Goal: Information Seeking & Learning: Learn about a topic

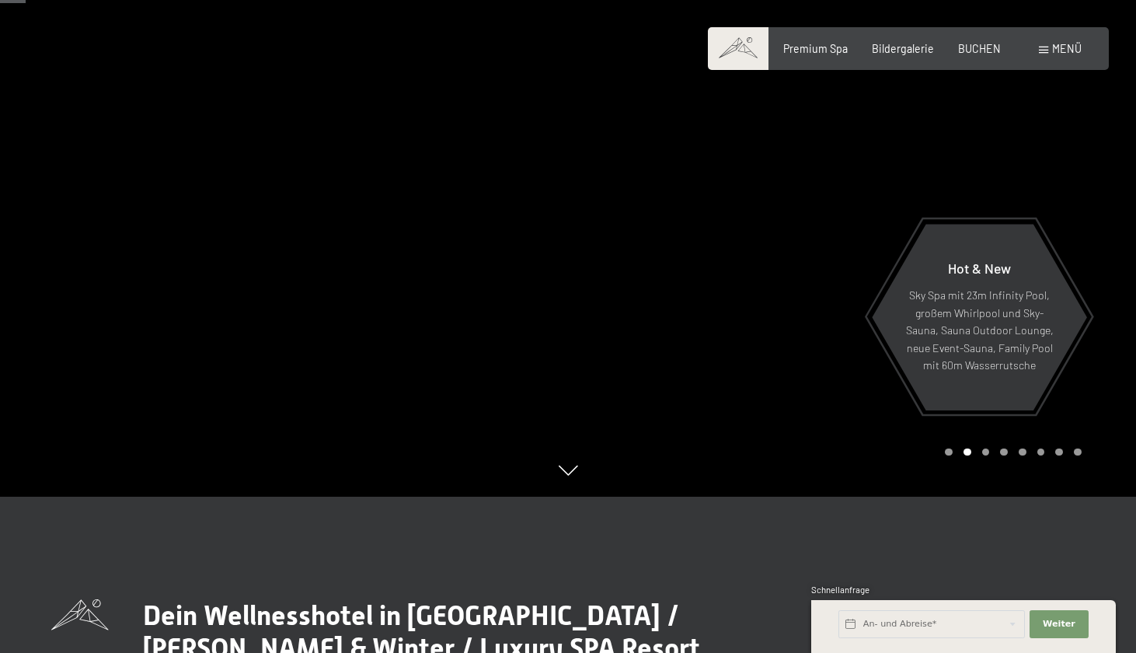
scroll to position [161, 0]
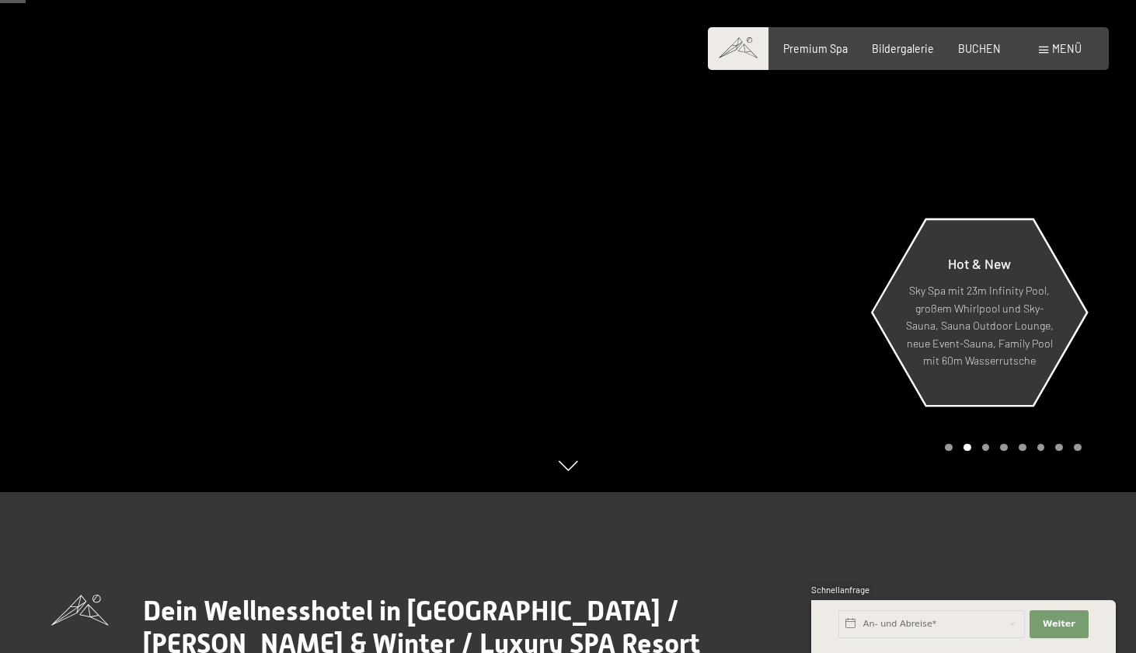
click at [973, 307] on p "Sky Spa mit 23m Infinity Pool, großem Whirlpool und Sky-Sauna, Sauna Outdoor Lo…" at bounding box center [980, 326] width 148 height 88
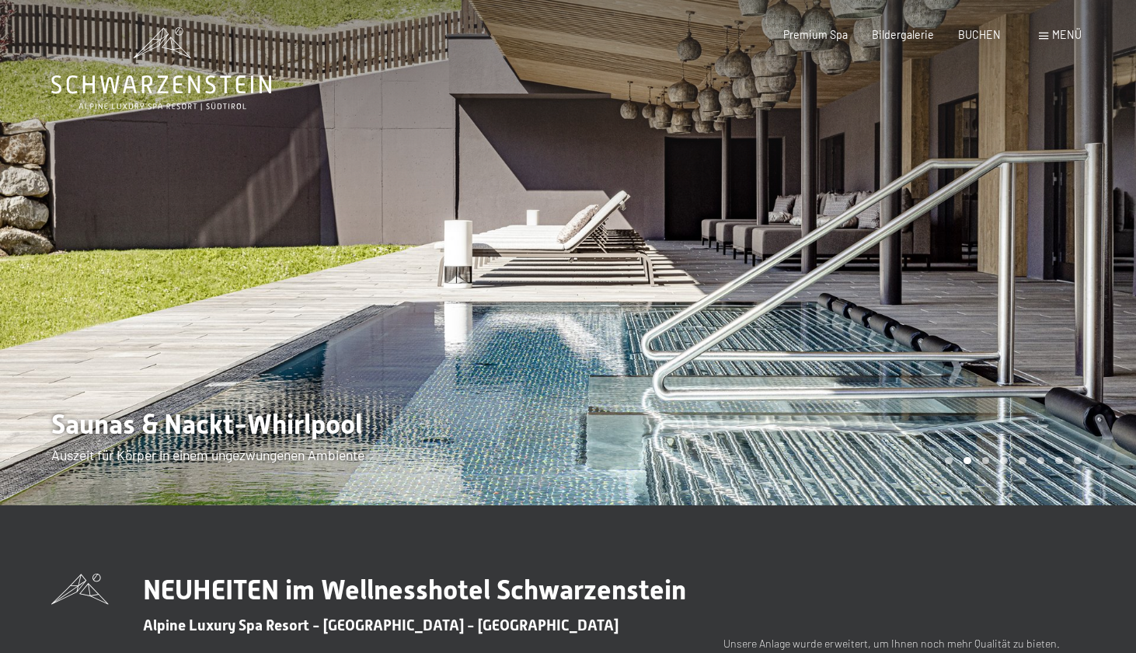
click at [1063, 335] on div at bounding box center [852, 252] width 568 height 505
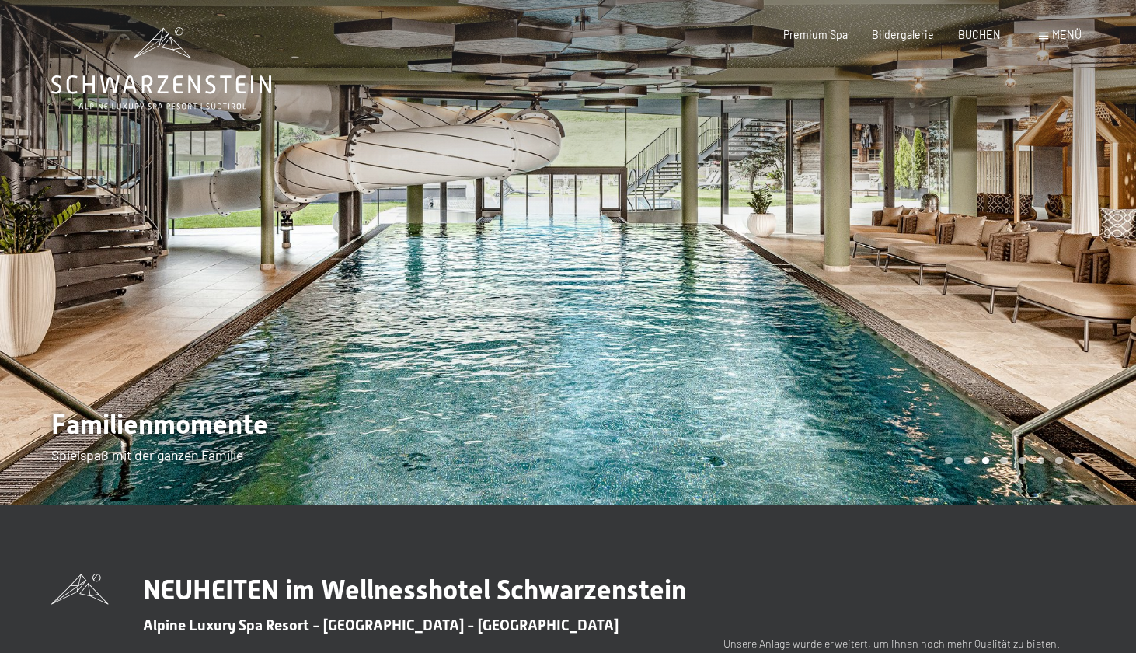
click at [1063, 335] on div at bounding box center [852, 252] width 568 height 505
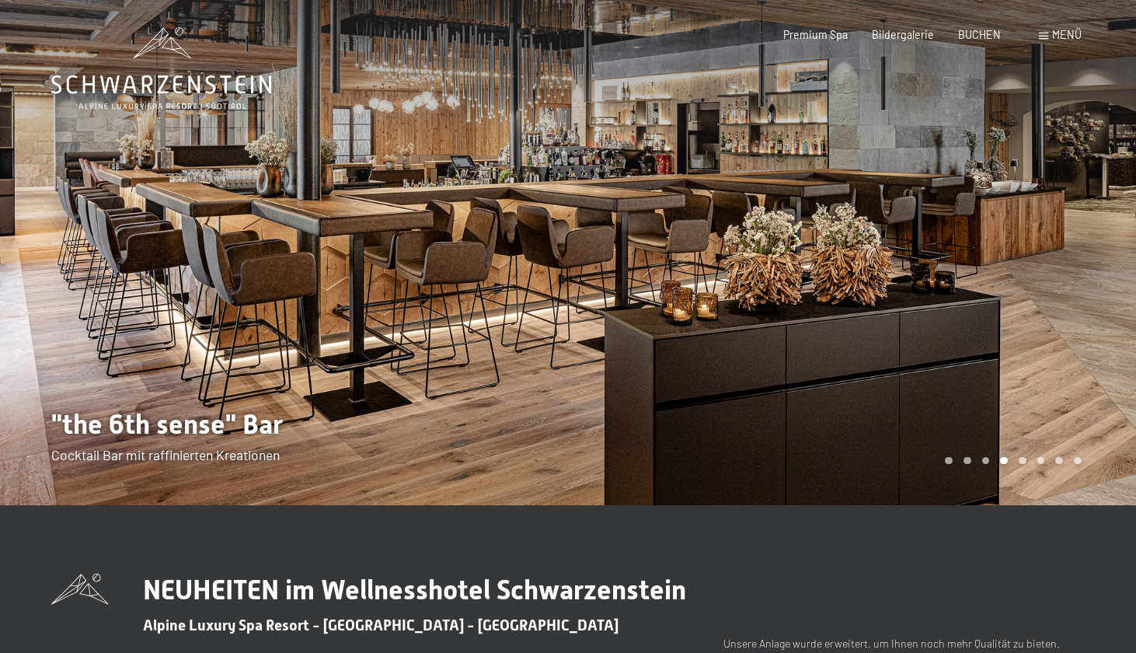
click at [1063, 335] on div at bounding box center [852, 252] width 568 height 505
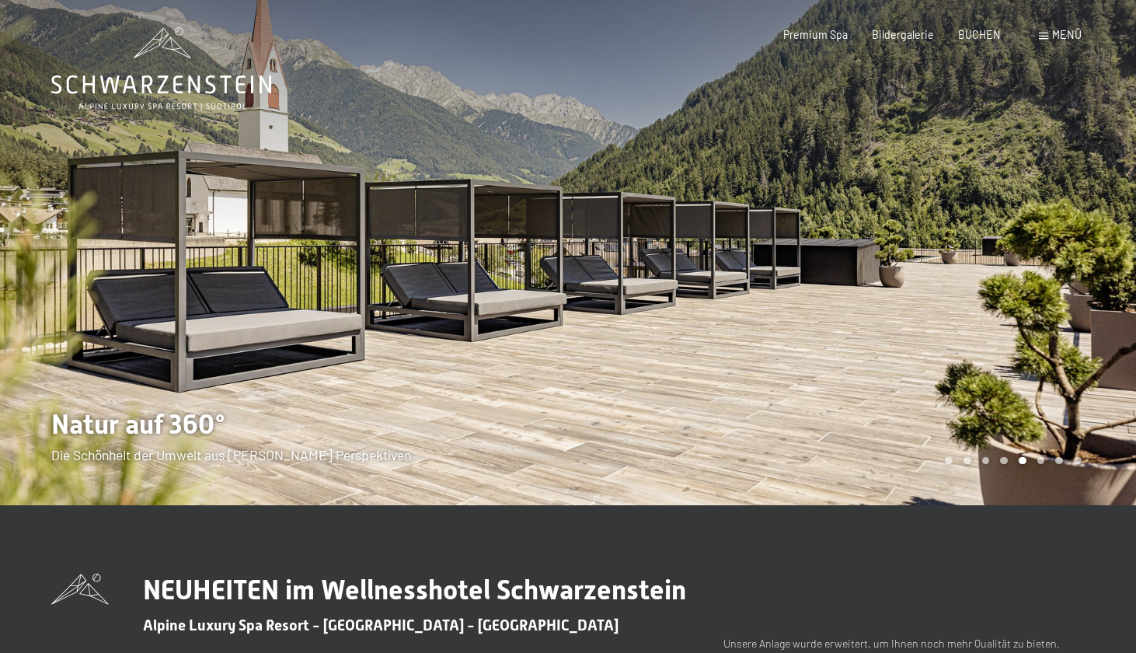
click at [1063, 335] on div at bounding box center [852, 252] width 568 height 505
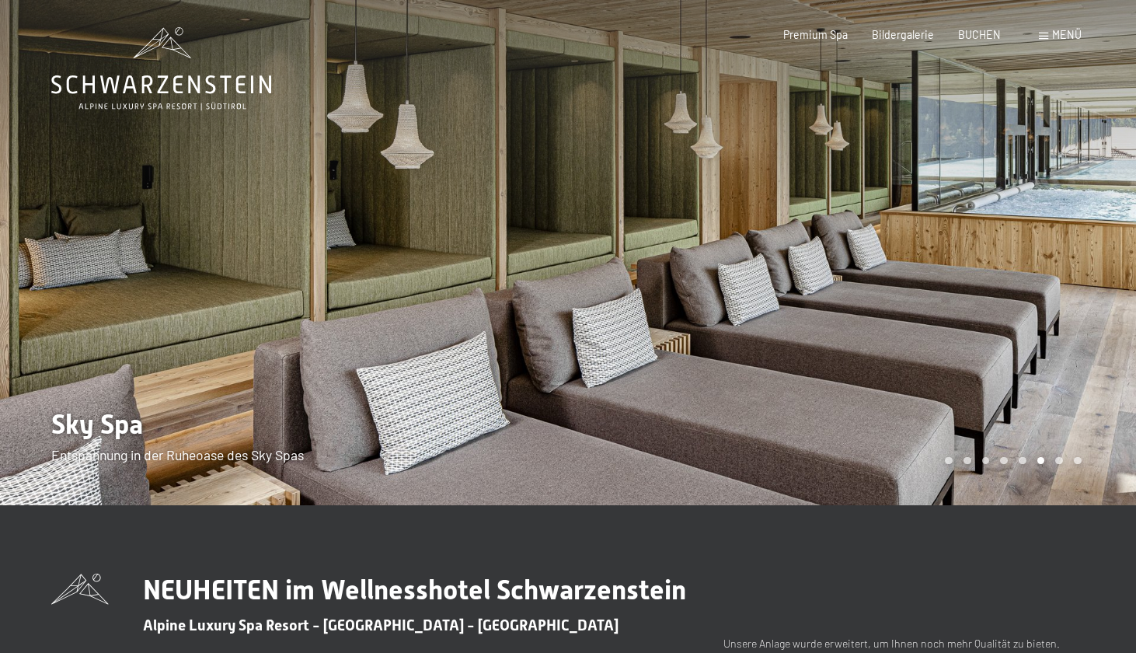
click at [1063, 335] on div at bounding box center [852, 252] width 568 height 505
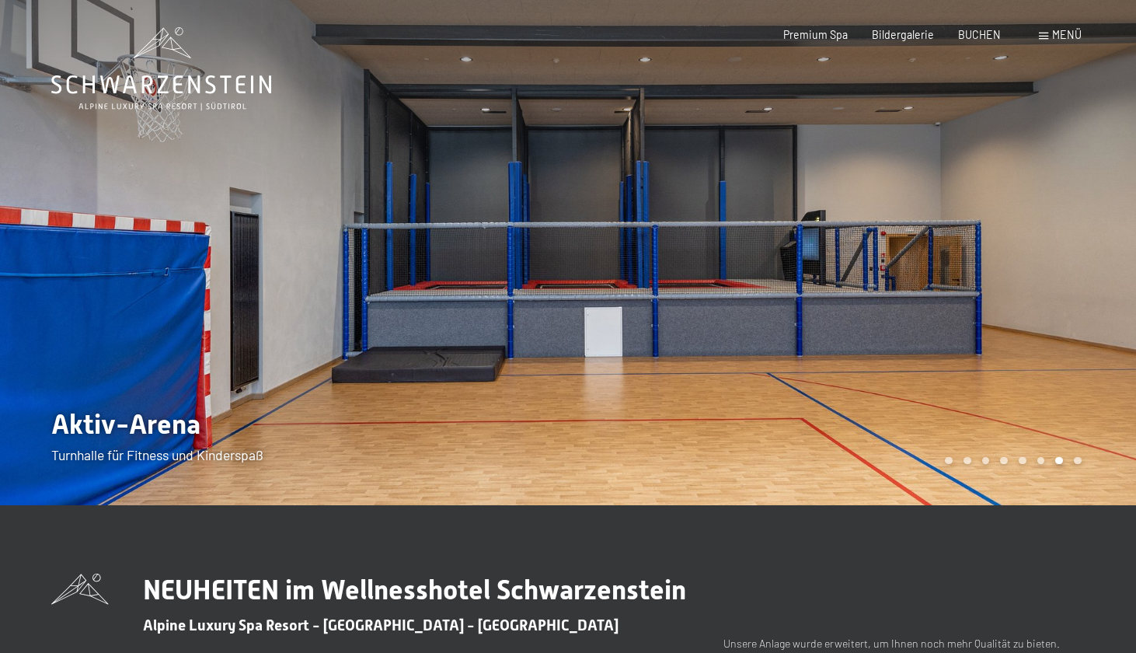
click at [1063, 335] on div at bounding box center [852, 252] width 568 height 505
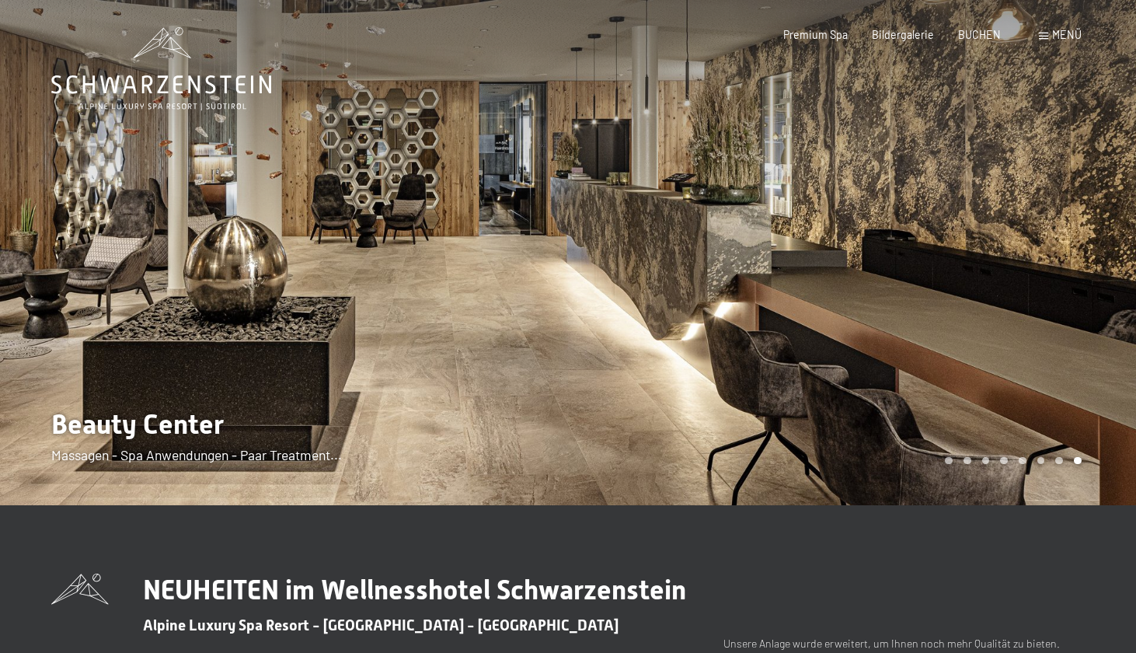
click at [1073, 359] on div at bounding box center [852, 252] width 568 height 505
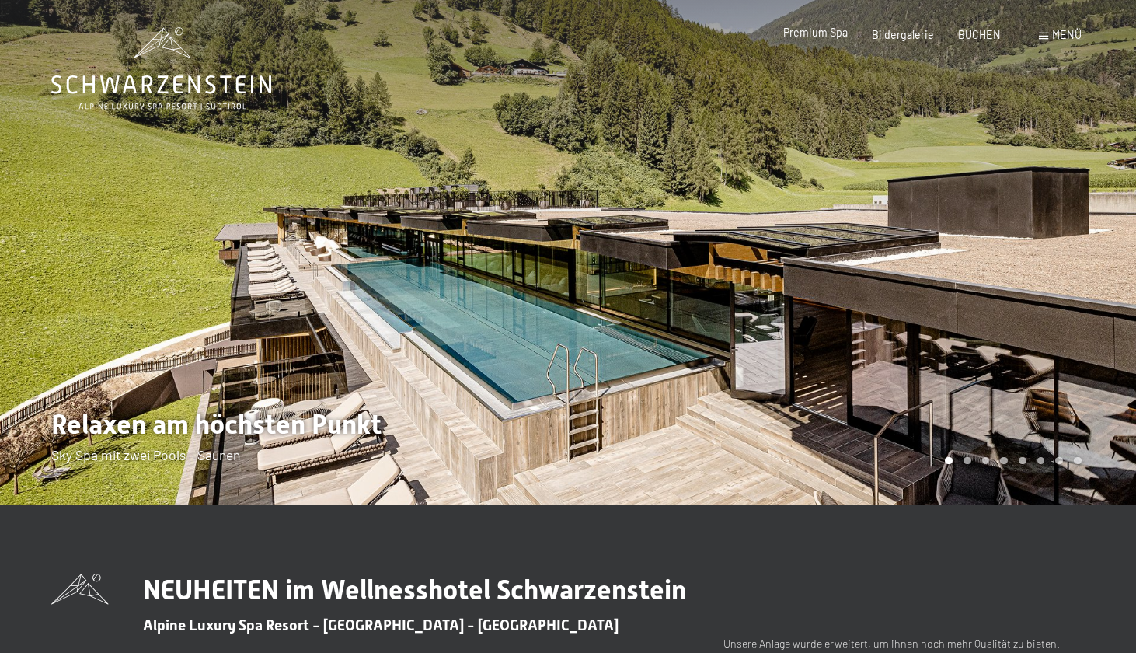
click at [824, 38] on span "Premium Spa" at bounding box center [815, 32] width 65 height 13
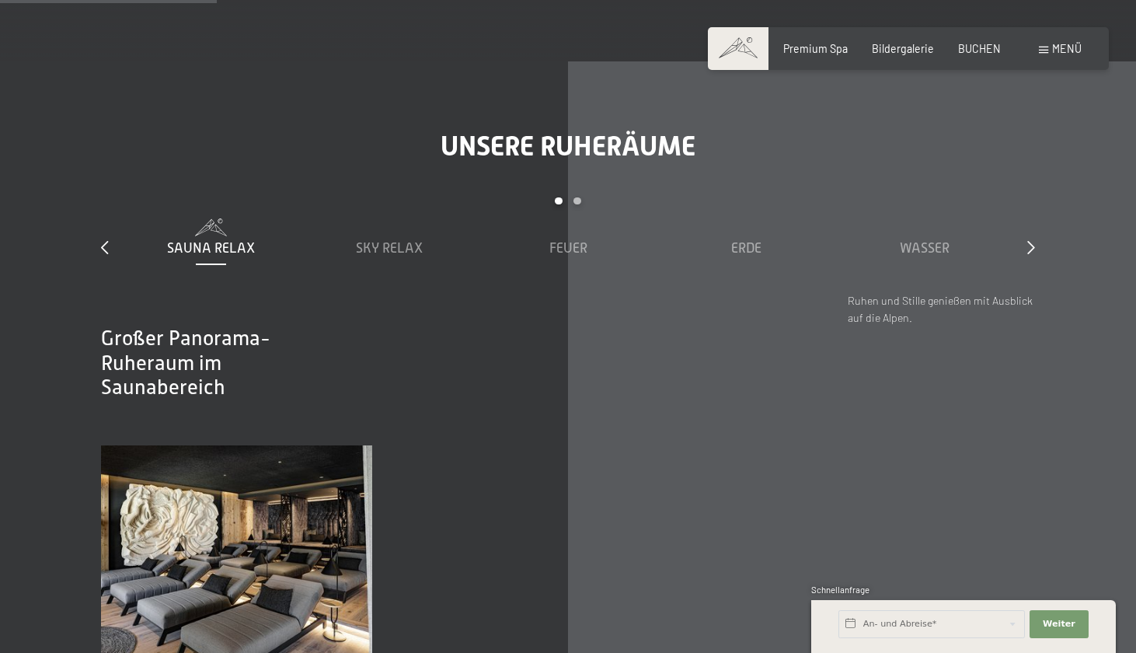
scroll to position [1875, 0]
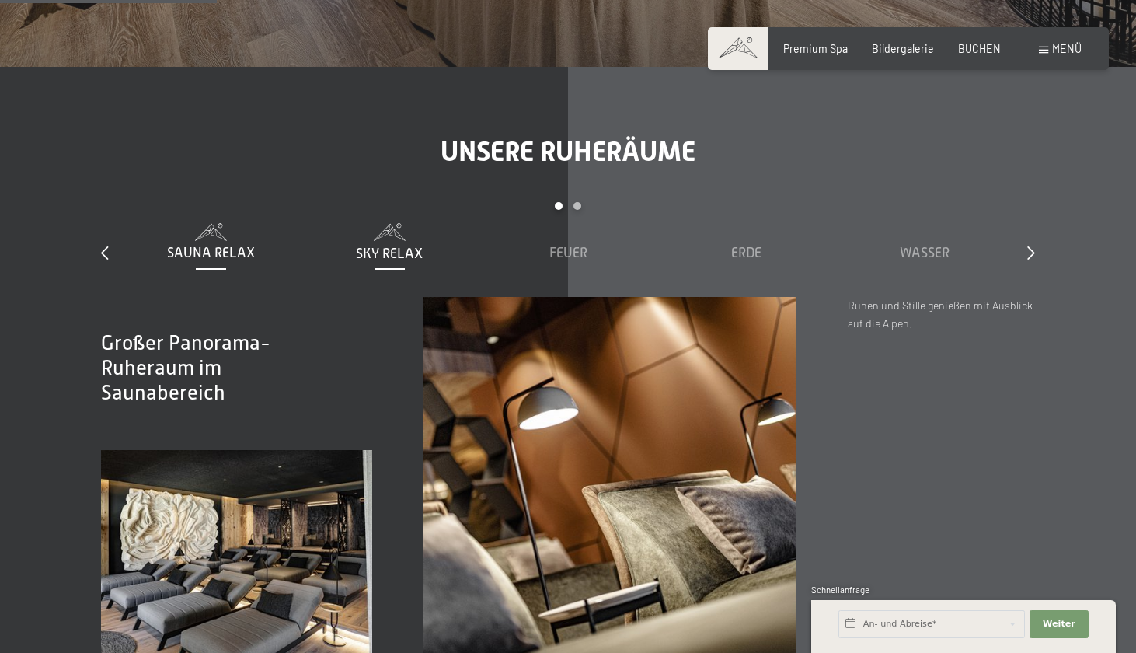
click at [400, 246] on span "Sky Relax" at bounding box center [389, 254] width 67 height 16
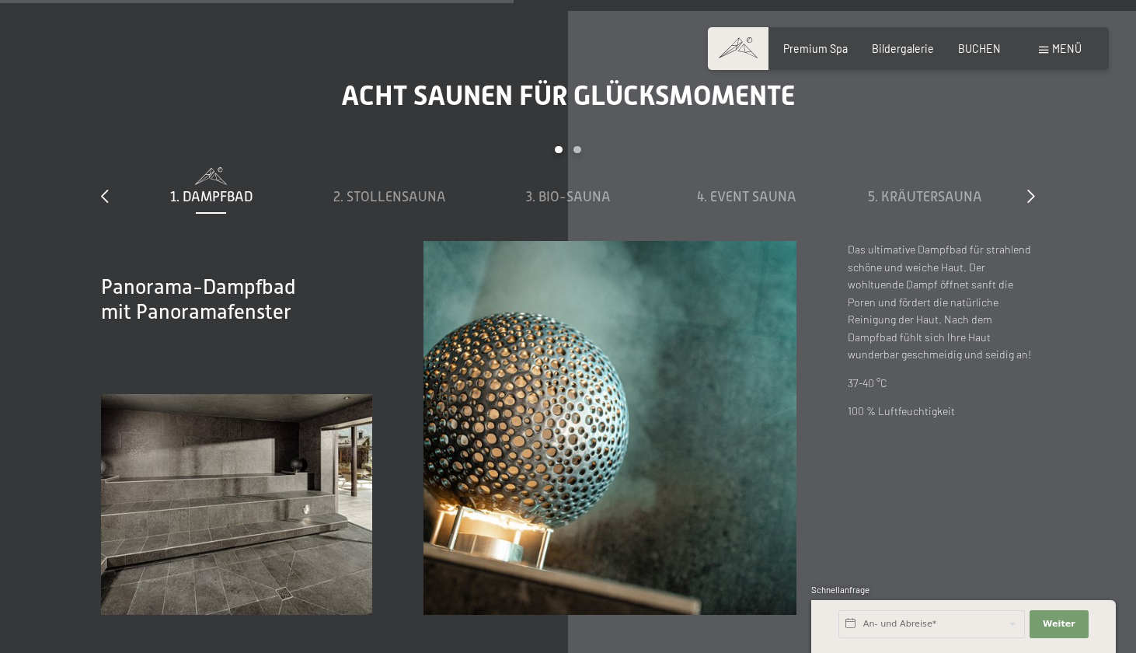
scroll to position [4446, 0]
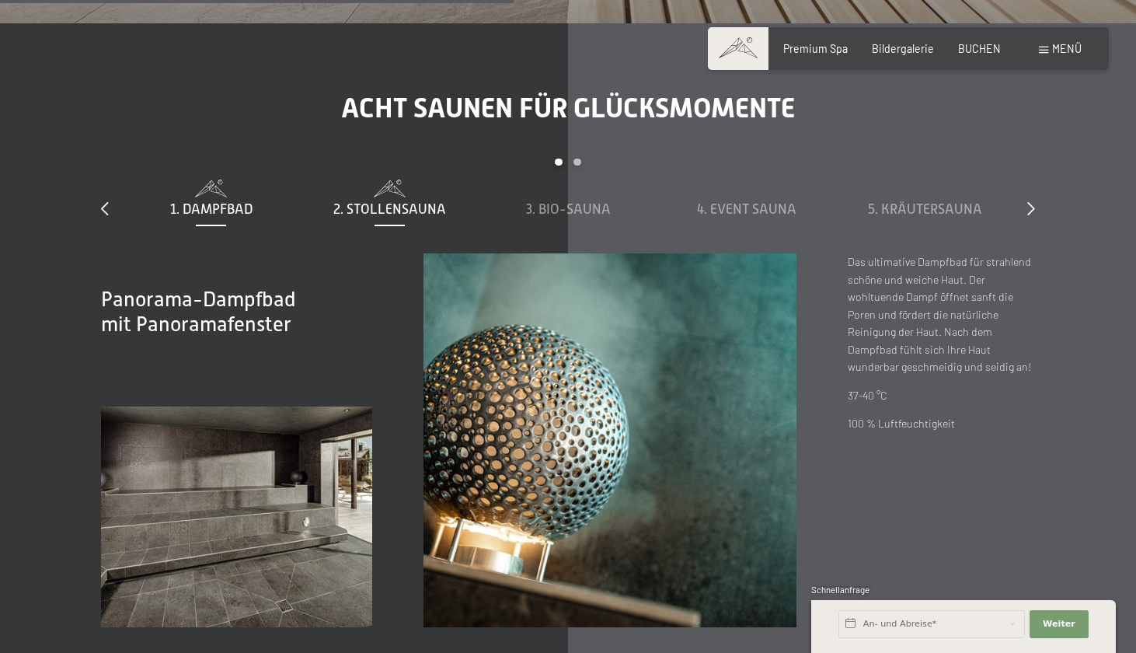
click at [402, 202] on span "2. Stollensauna" at bounding box center [389, 209] width 113 height 16
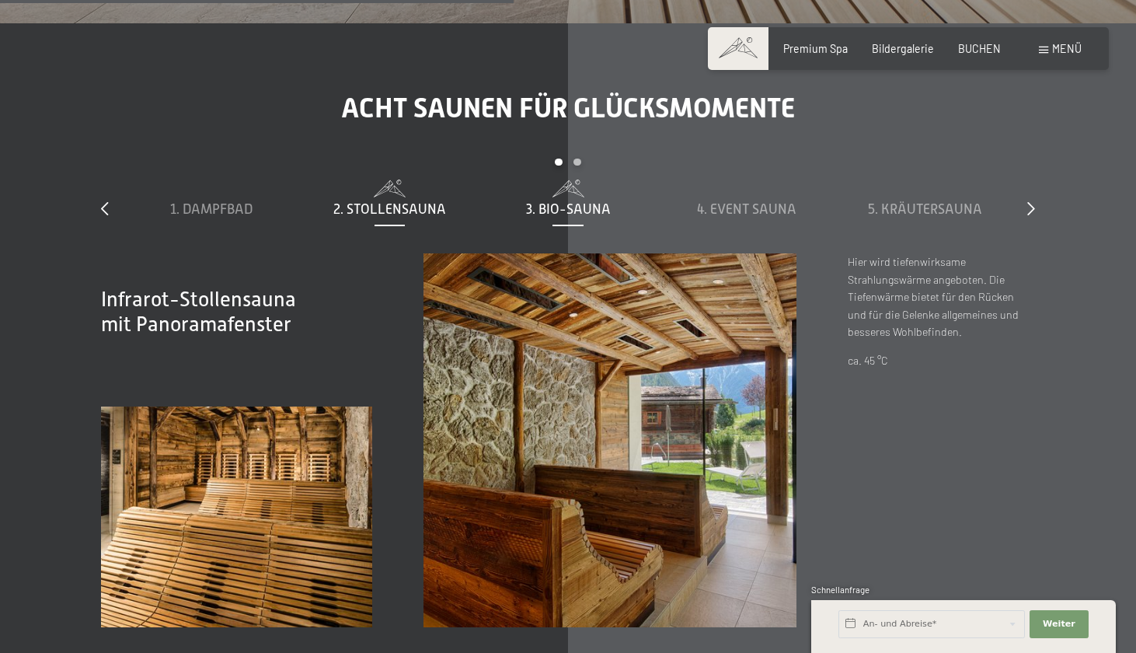
click at [546, 201] on span "3. Bio-Sauna" at bounding box center [568, 209] width 85 height 16
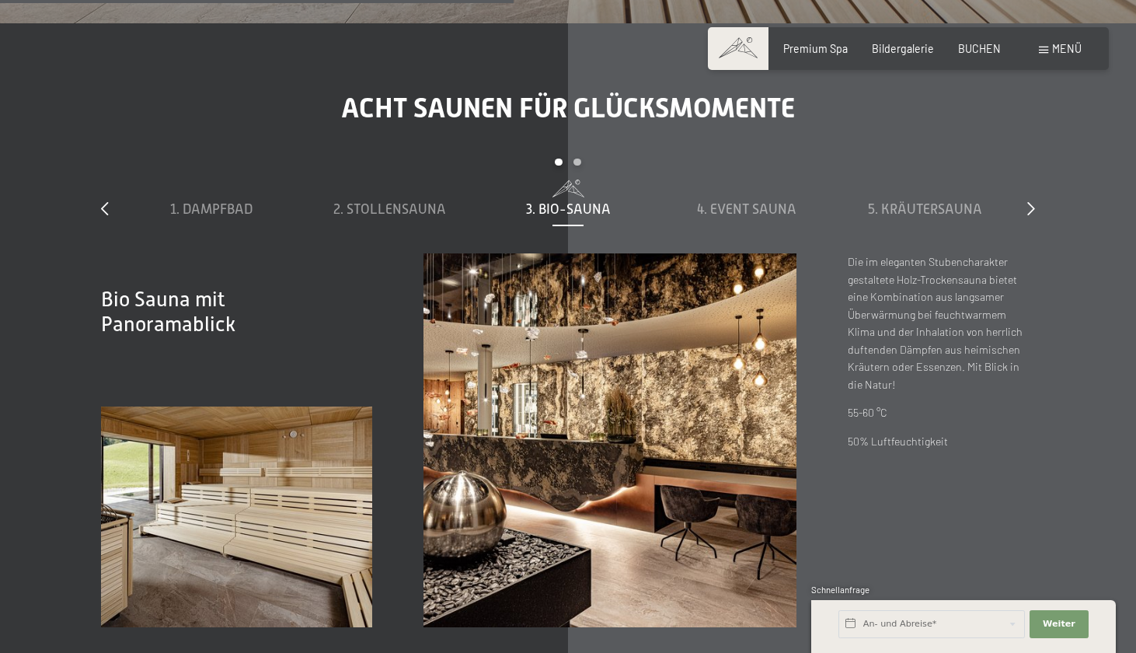
click at [726, 216] on div "1. Dampfbad 2. Stollensauna 3. Bio-Sauna 4. Event Sauna 5. Kräutersauna 6. Sky …" at bounding box center [568, 217] width 892 height 74
click at [726, 212] on div "4. Event Sauna" at bounding box center [747, 209] width 165 height 19
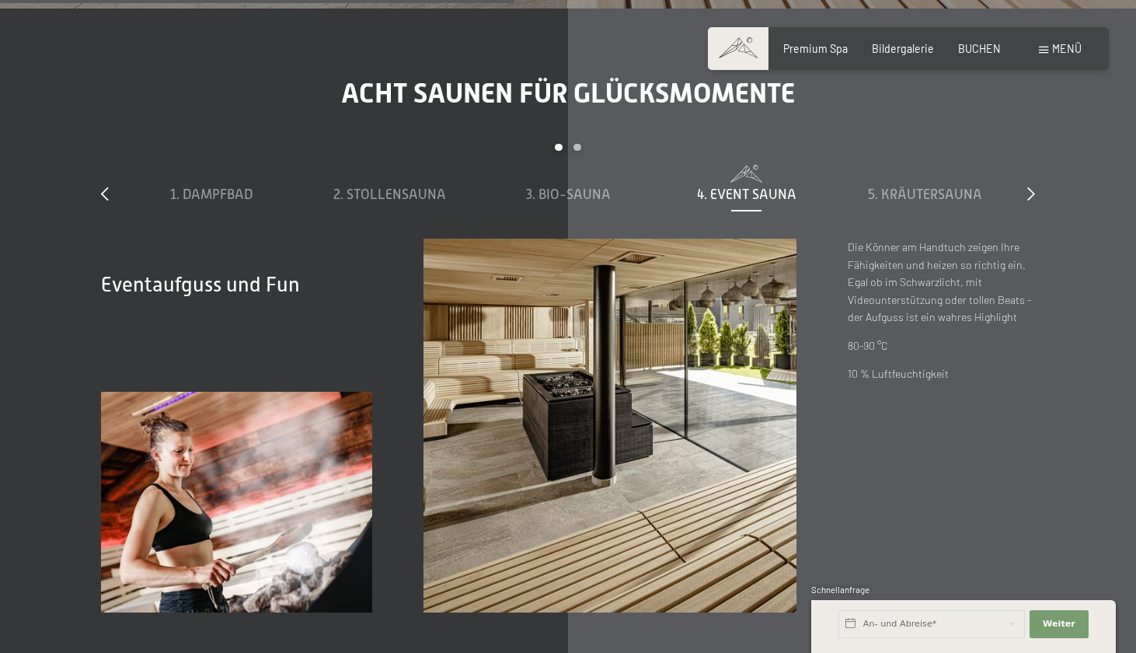
scroll to position [4465, 0]
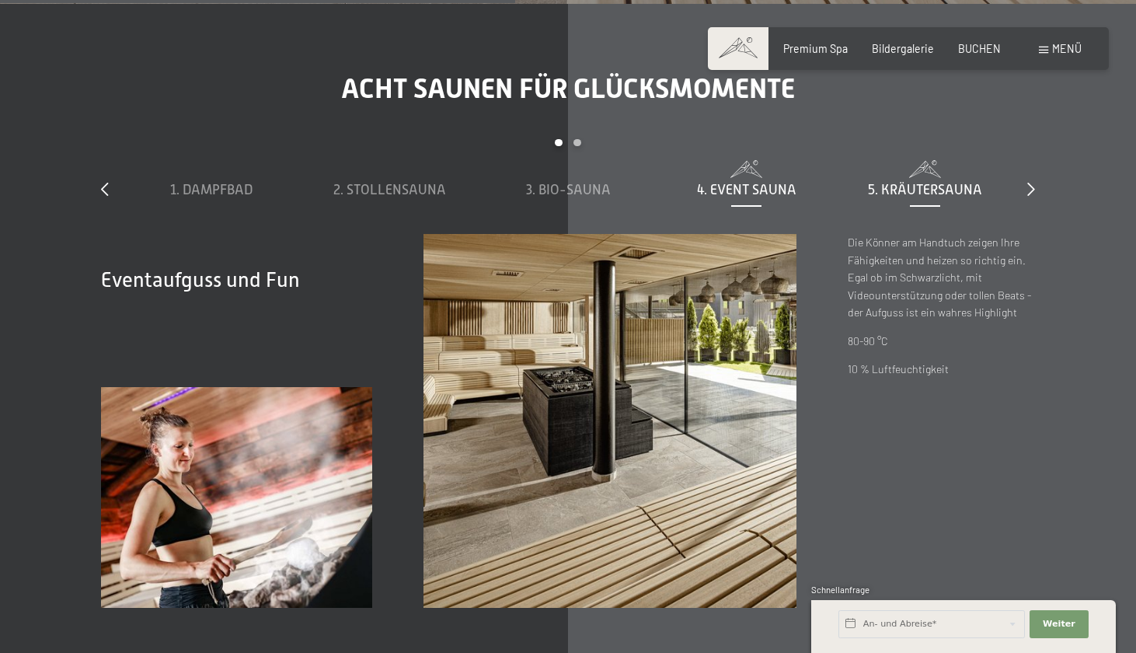
click at [887, 182] on span "5. Kräutersauna" at bounding box center [925, 190] width 114 height 16
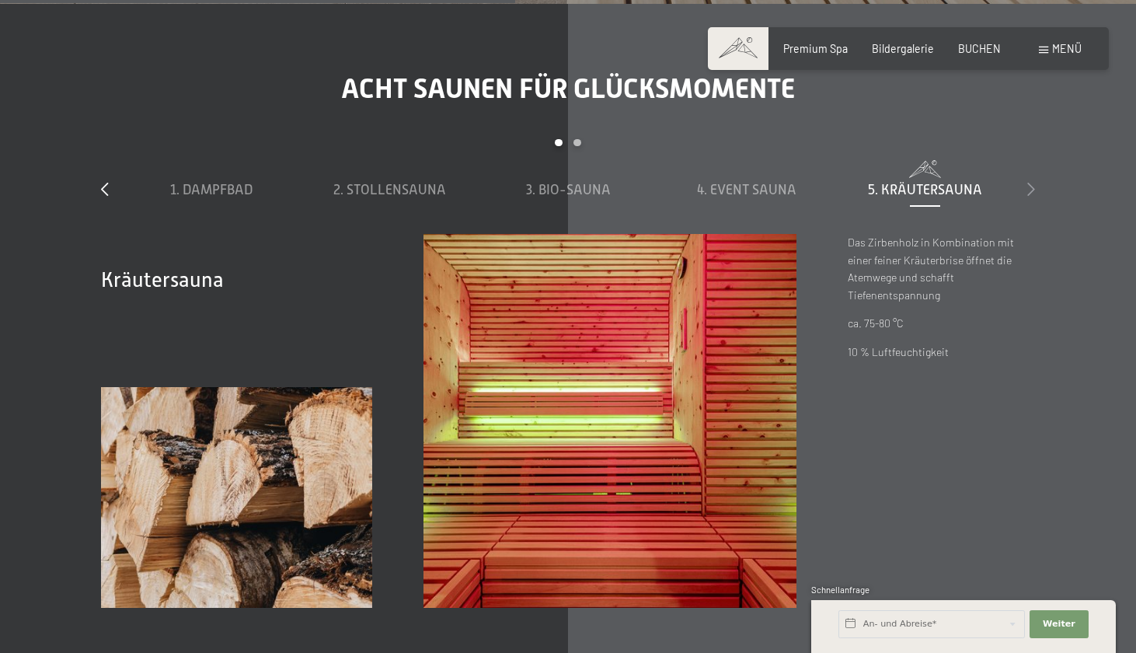
click at [1030, 186] on icon at bounding box center [1032, 189] width 8 height 14
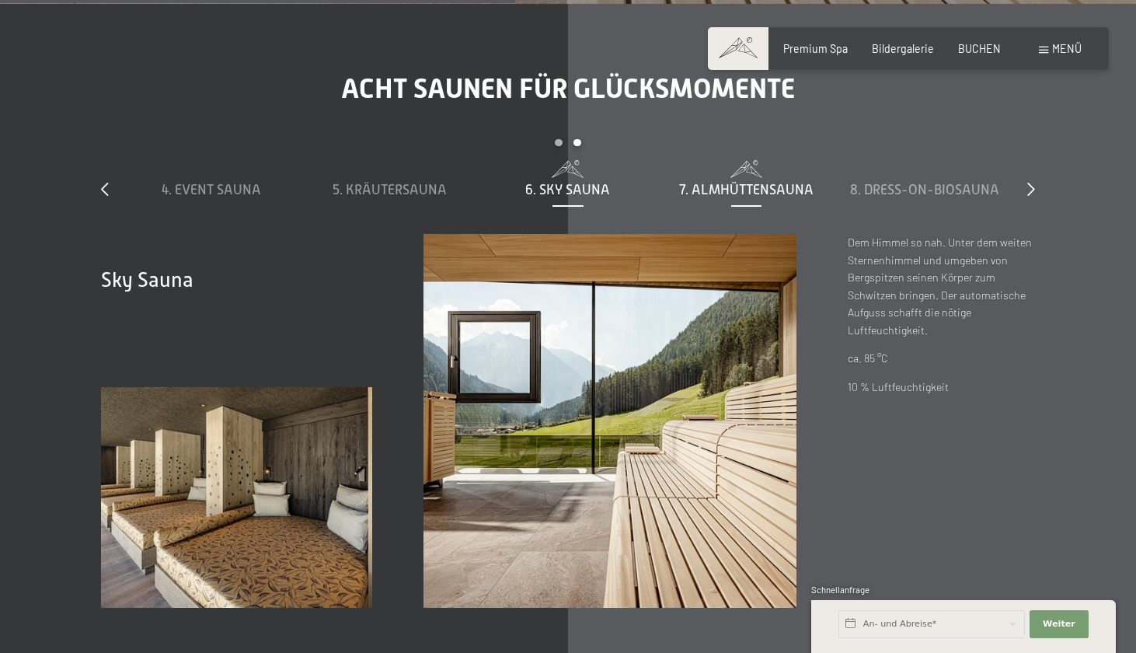
click at [789, 180] on div "7. Almhüttensauna" at bounding box center [747, 189] width 165 height 19
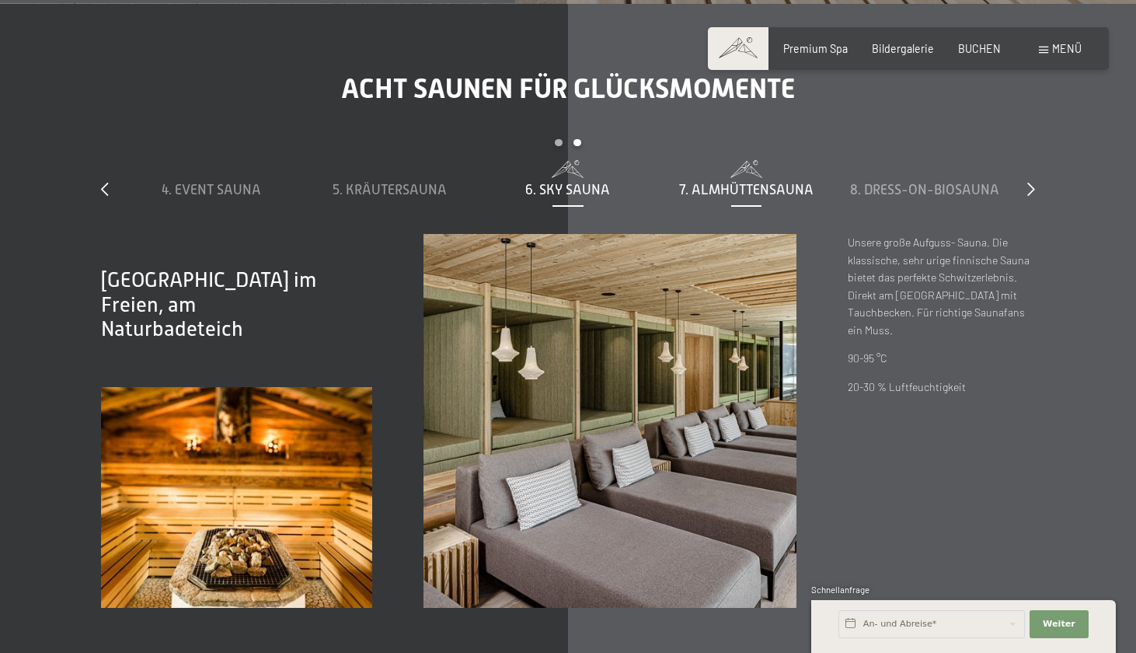
click at [591, 182] on span "6. Sky Sauna" at bounding box center [567, 190] width 85 height 16
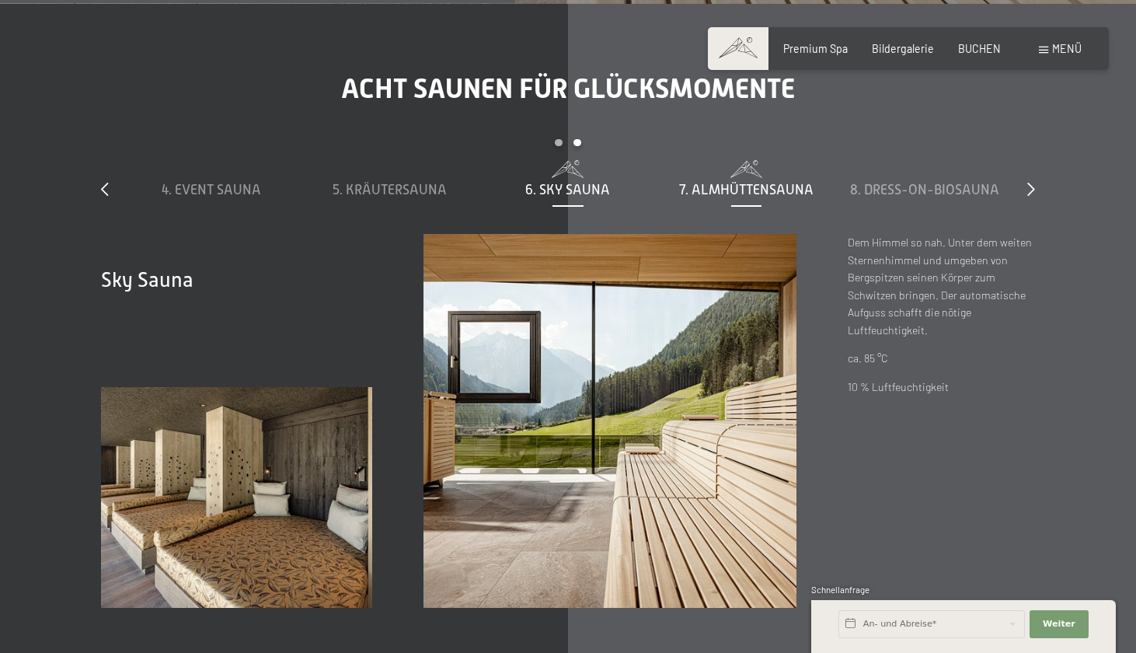
click at [707, 186] on span "7. Almhüttensauna" at bounding box center [746, 190] width 134 height 16
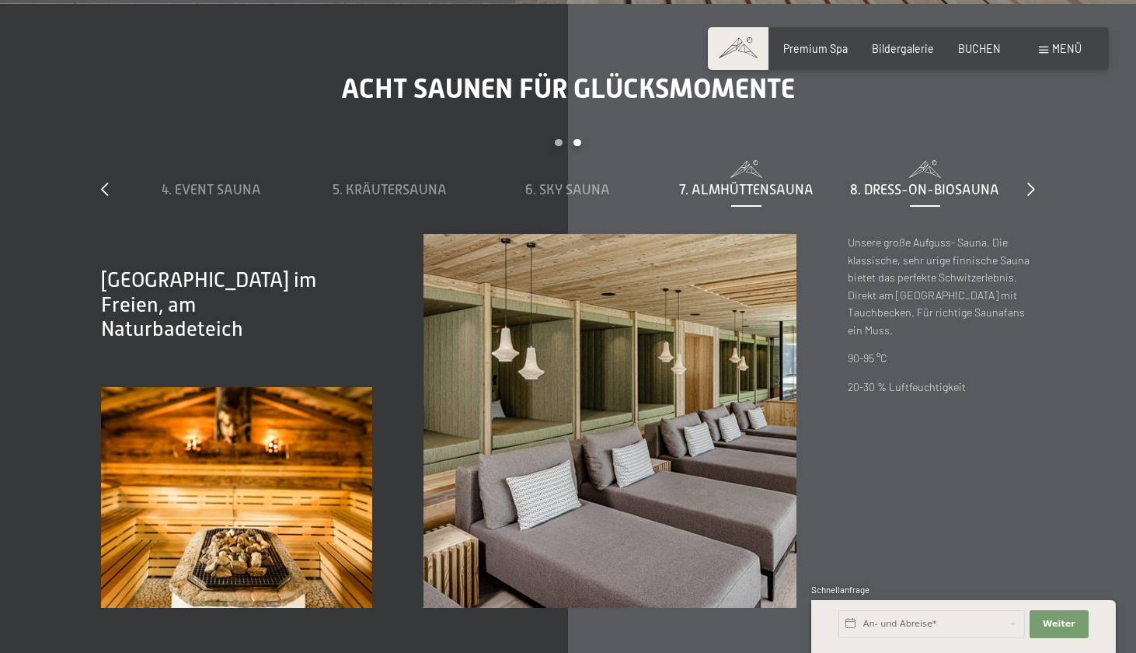
click at [896, 180] on div "8. Dress-on-Biosauna" at bounding box center [925, 189] width 165 height 19
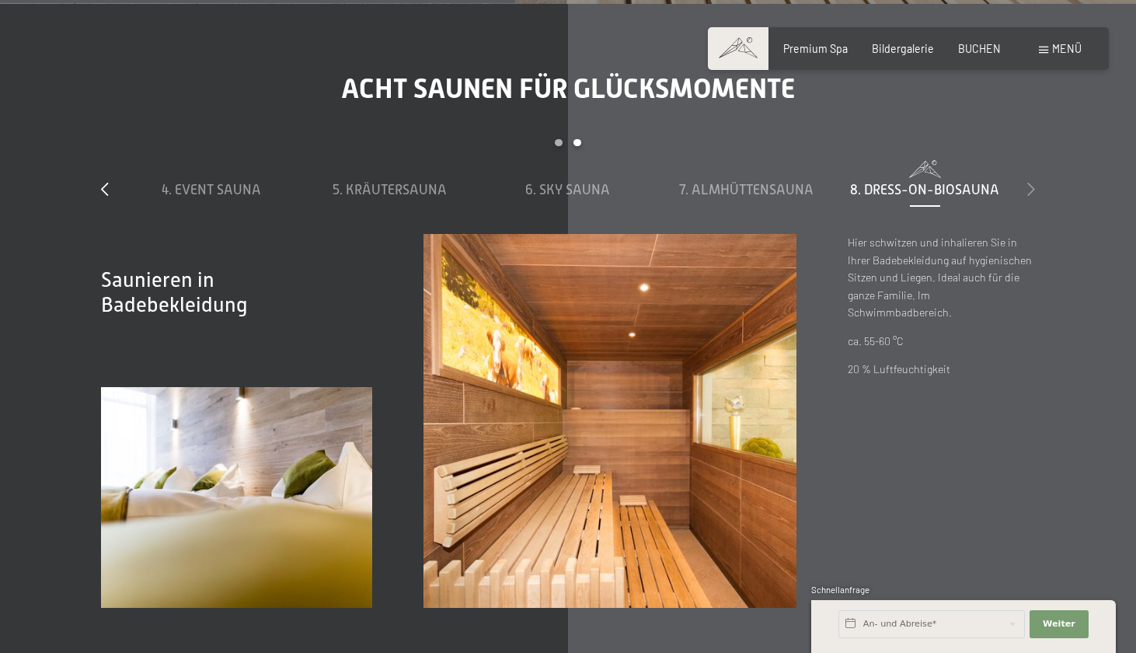
click at [1032, 182] on icon at bounding box center [1032, 189] width 8 height 14
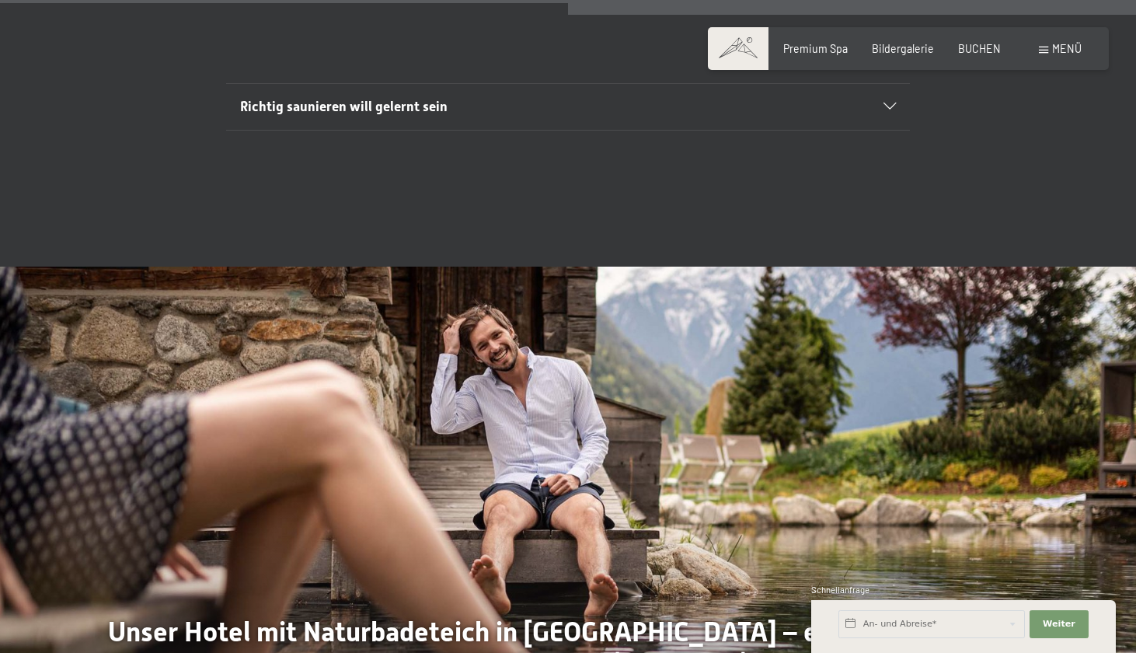
scroll to position [5125, 0]
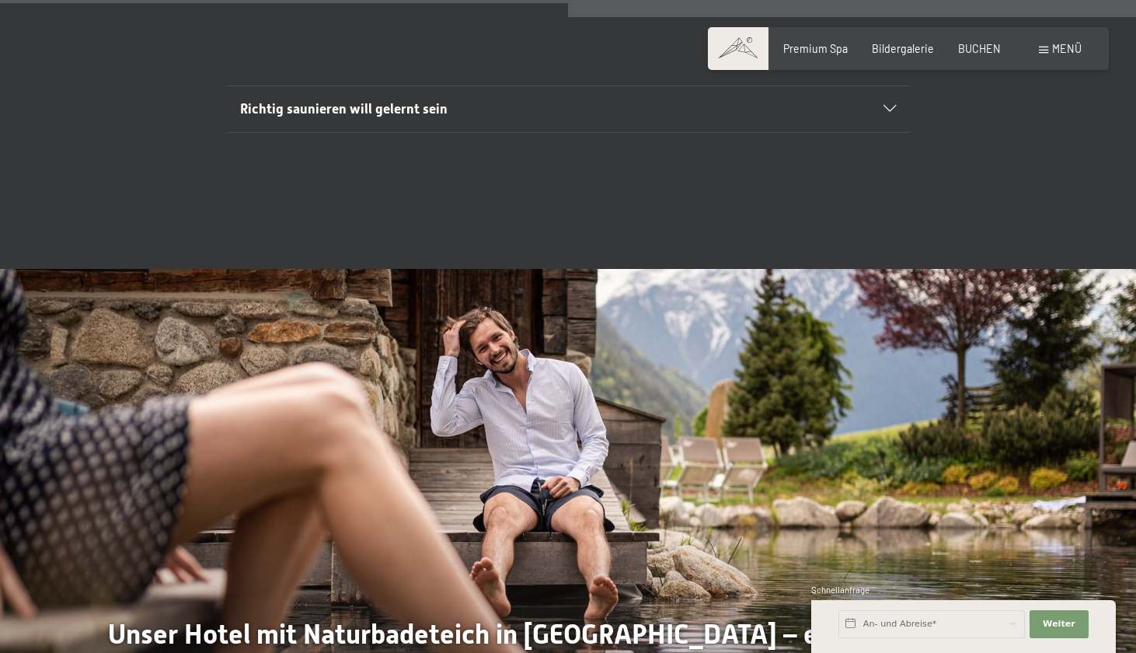
click at [885, 92] on div "Richtig saunieren will gelernt sein" at bounding box center [568, 109] width 657 height 47
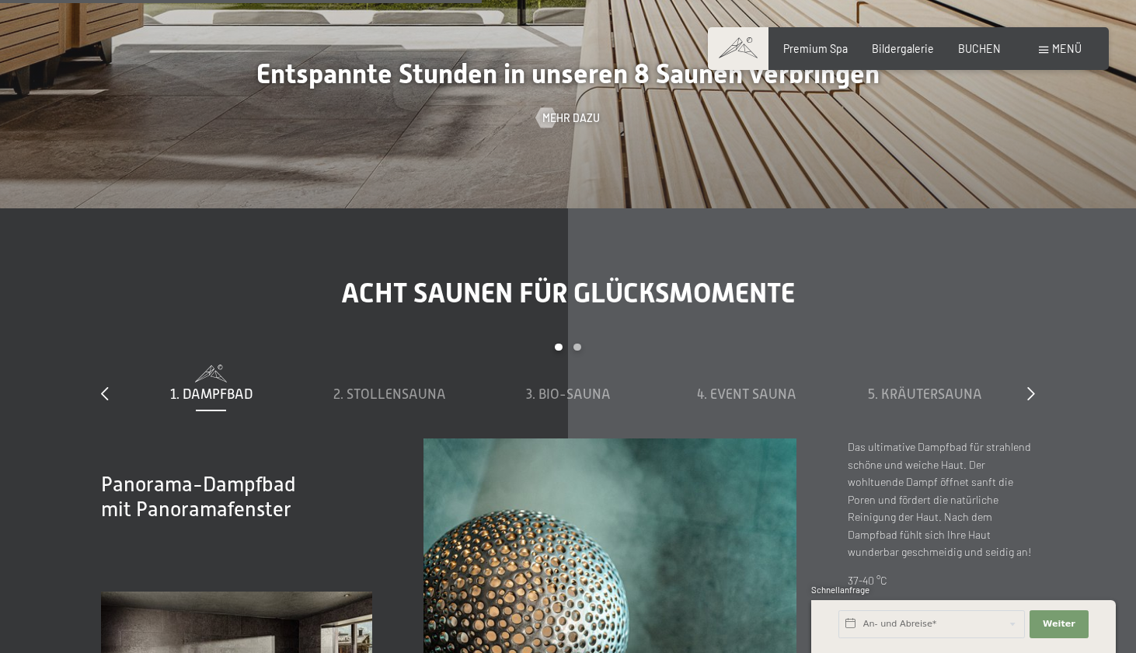
scroll to position [3332, 0]
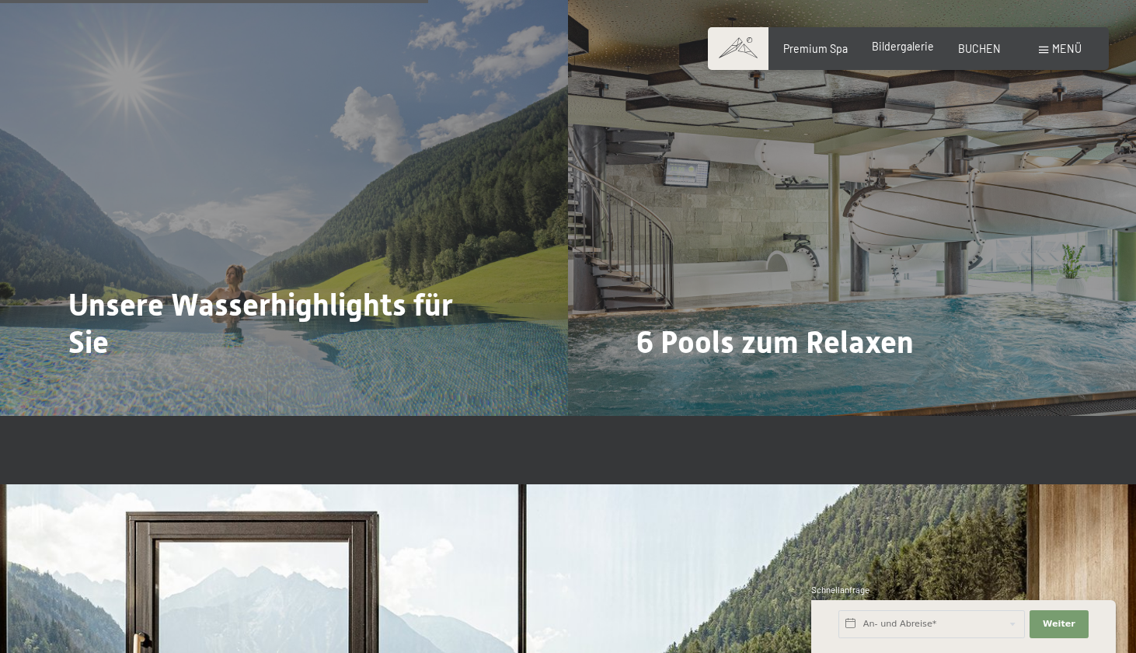
click at [892, 47] on span "Bildergalerie" at bounding box center [903, 46] width 62 height 13
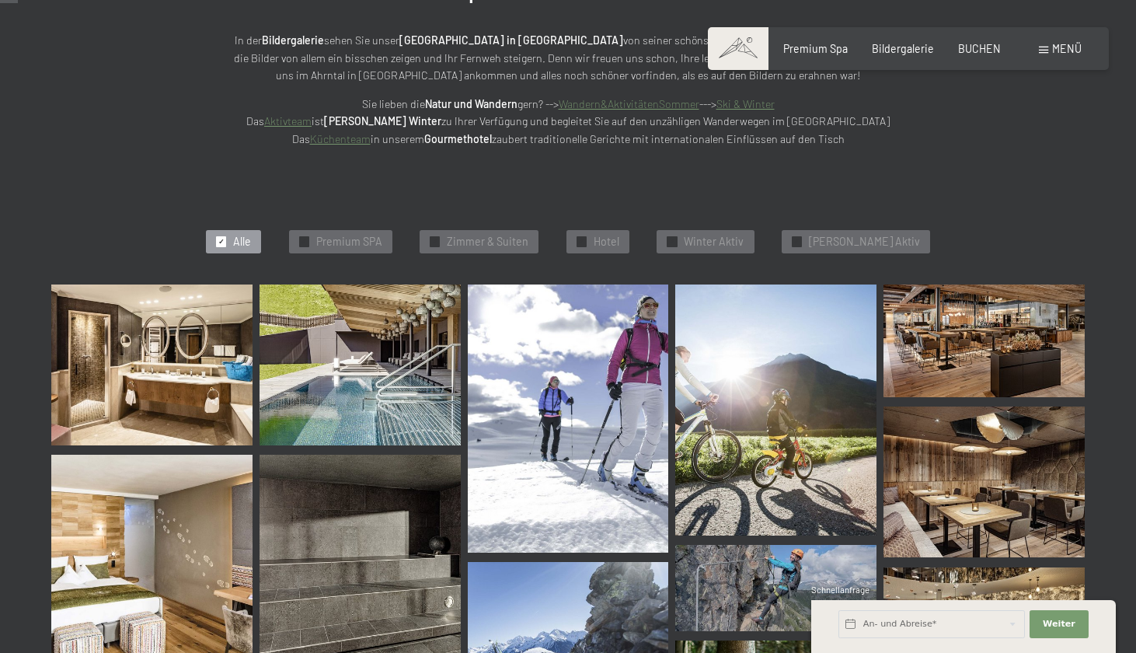
scroll to position [249, 0]
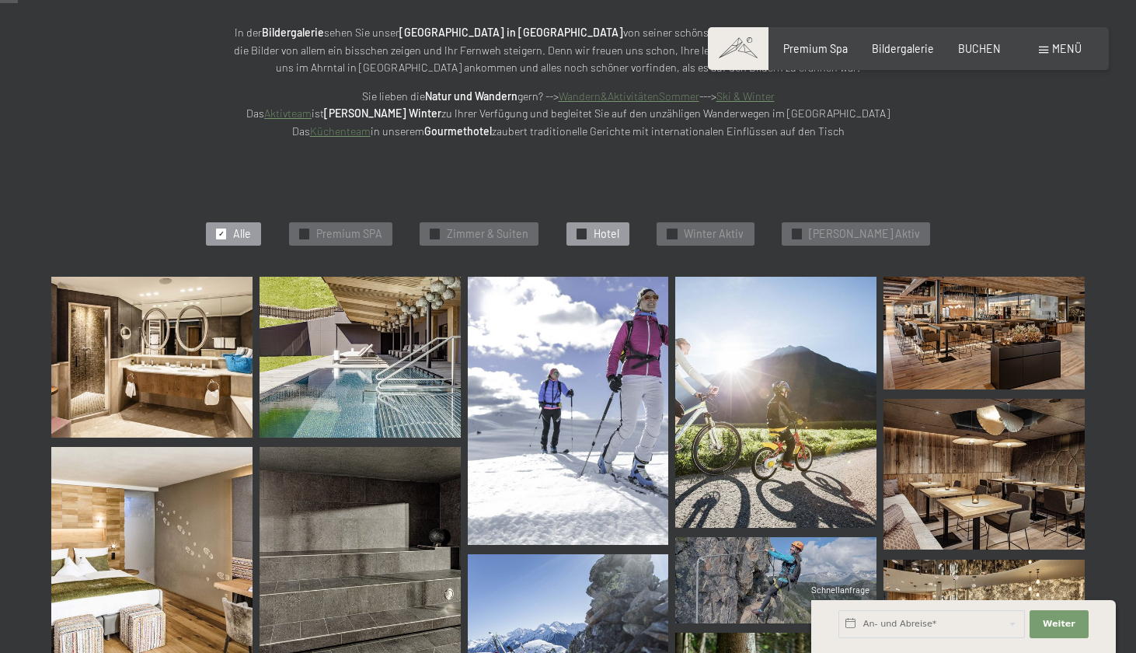
click at [626, 239] on div "✓ Hotel" at bounding box center [598, 233] width 63 height 23
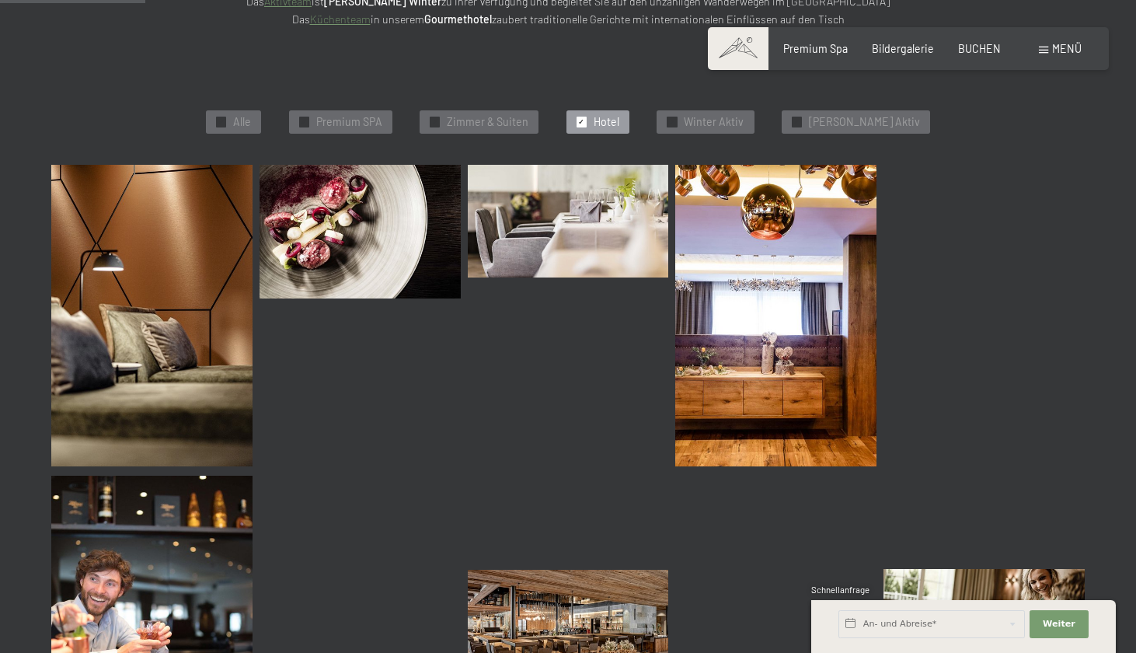
scroll to position [361, 0]
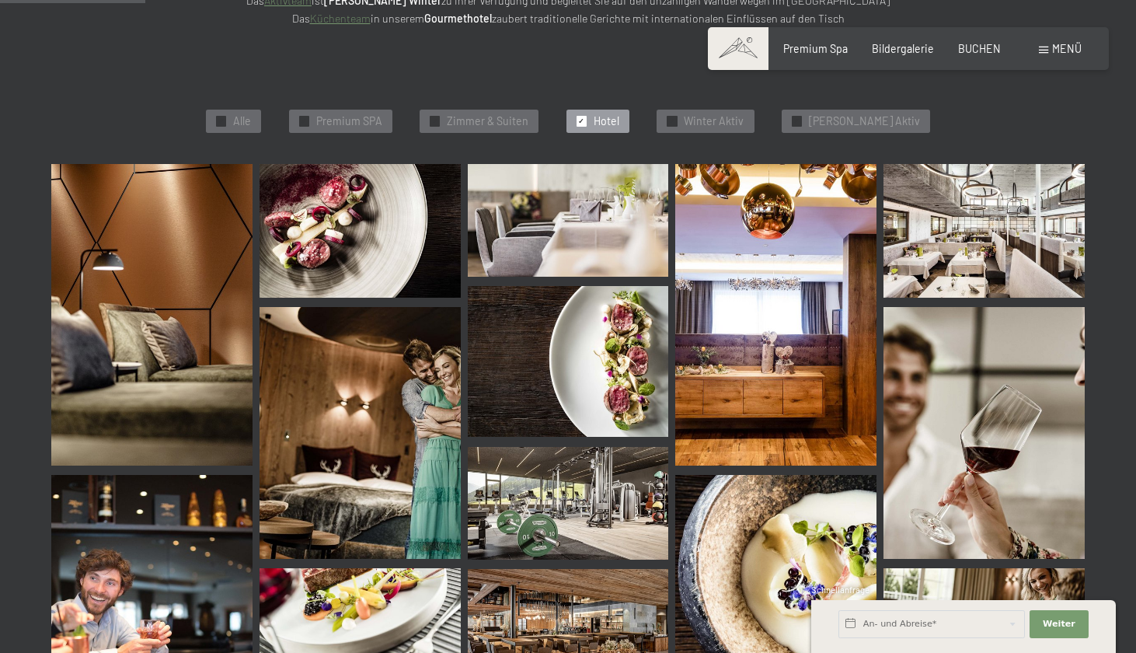
click at [971, 218] on img at bounding box center [984, 231] width 201 height 134
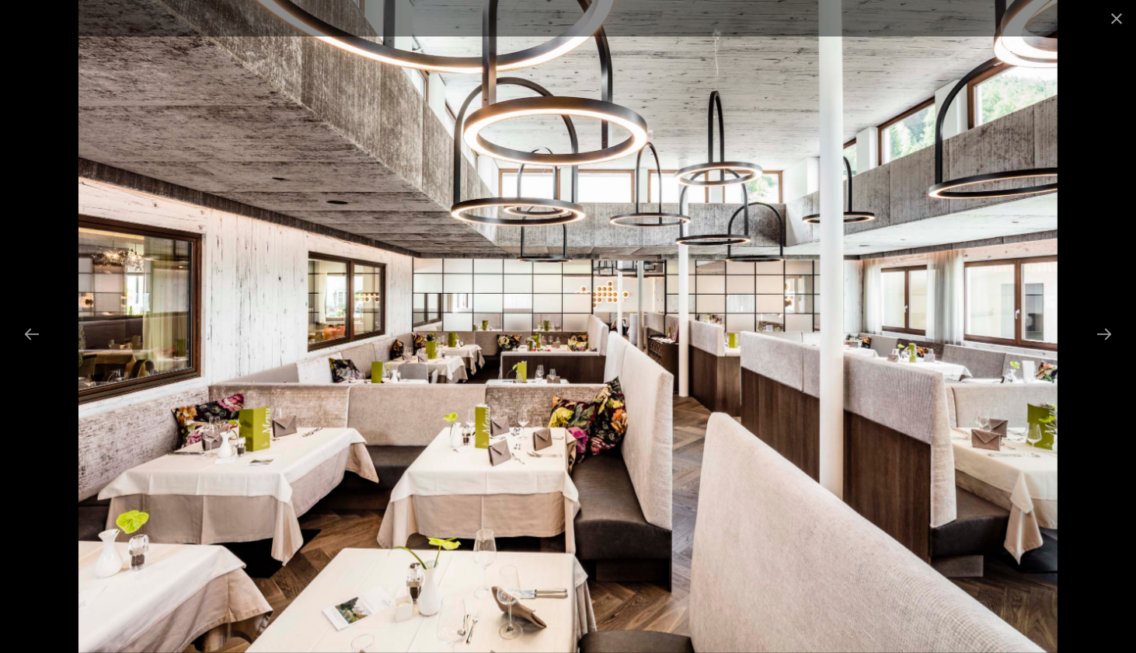
click at [1093, 173] on div at bounding box center [568, 326] width 1136 height 653
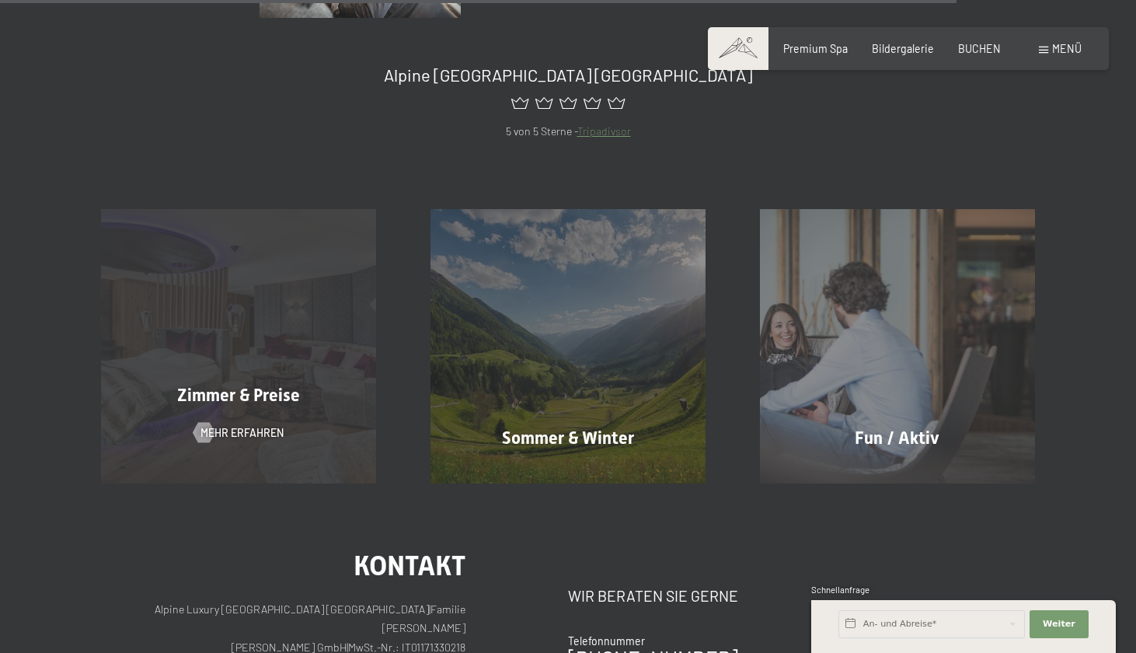
scroll to position [2432, 0]
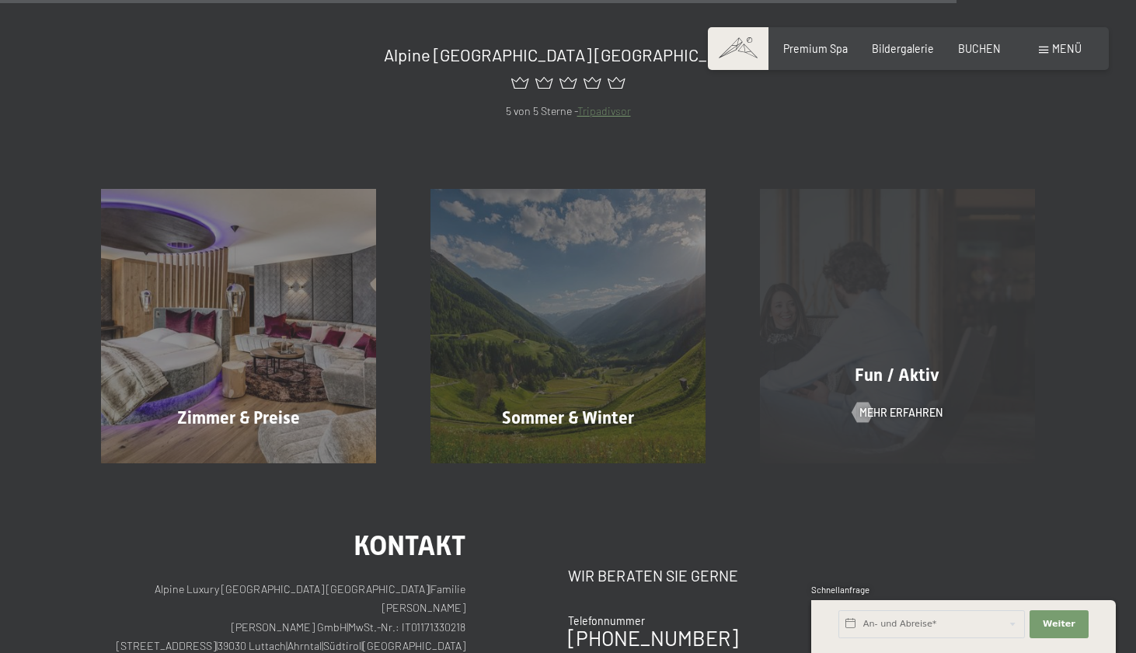
click at [881, 256] on div "Fun / Aktiv Mehr erfahren" at bounding box center [898, 326] width 330 height 274
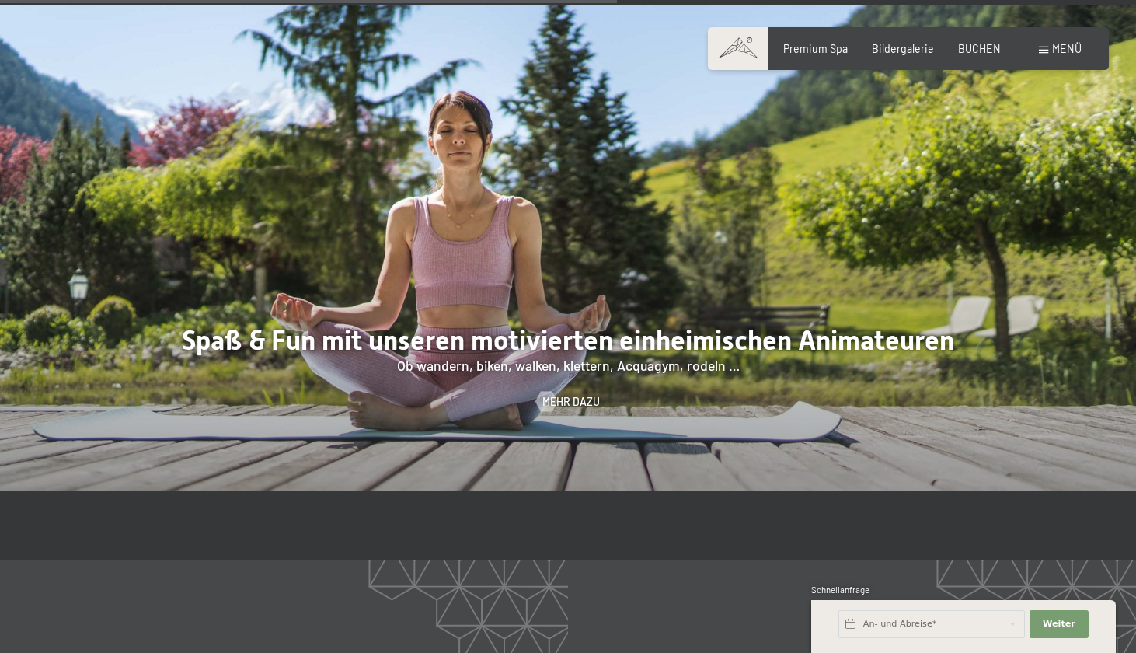
scroll to position [2005, 0]
click at [578, 395] on span "Mehr dazu" at bounding box center [587, 403] width 58 height 16
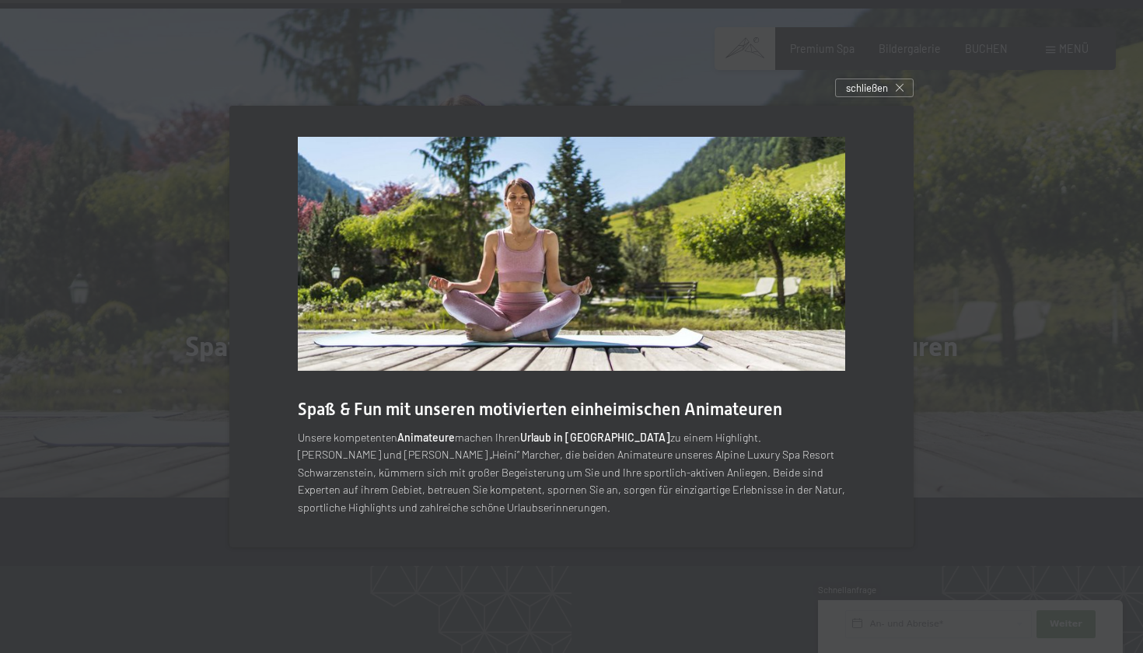
click at [1056, 144] on div at bounding box center [571, 326] width 1143 height 653
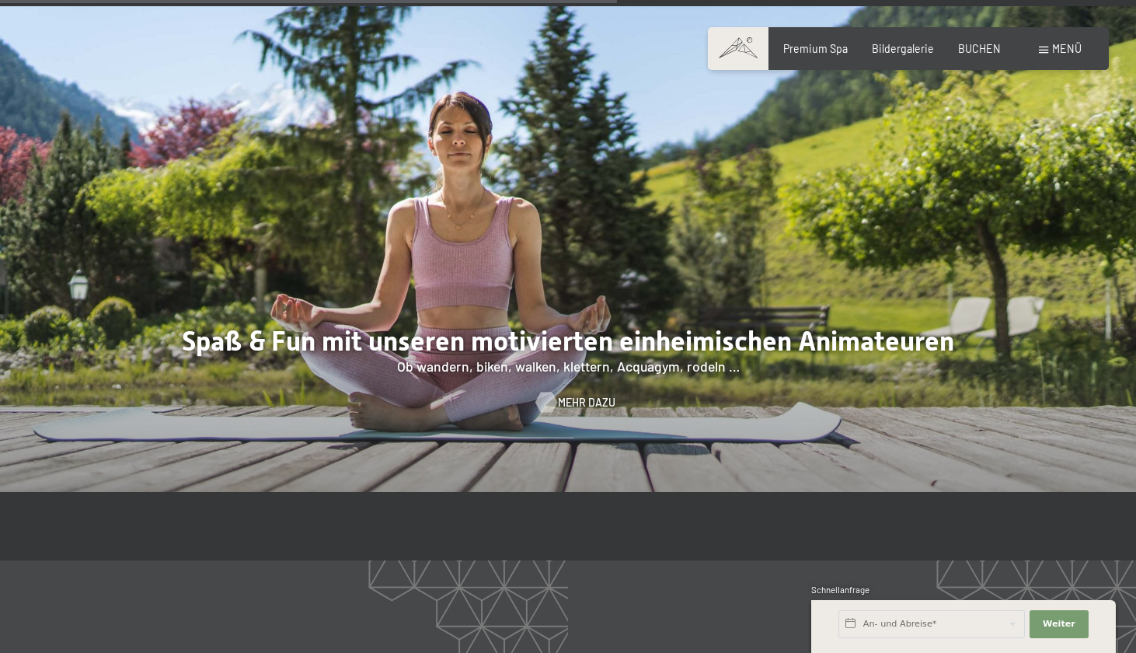
click at [591, 395] on span "Mehr dazu" at bounding box center [587, 403] width 58 height 16
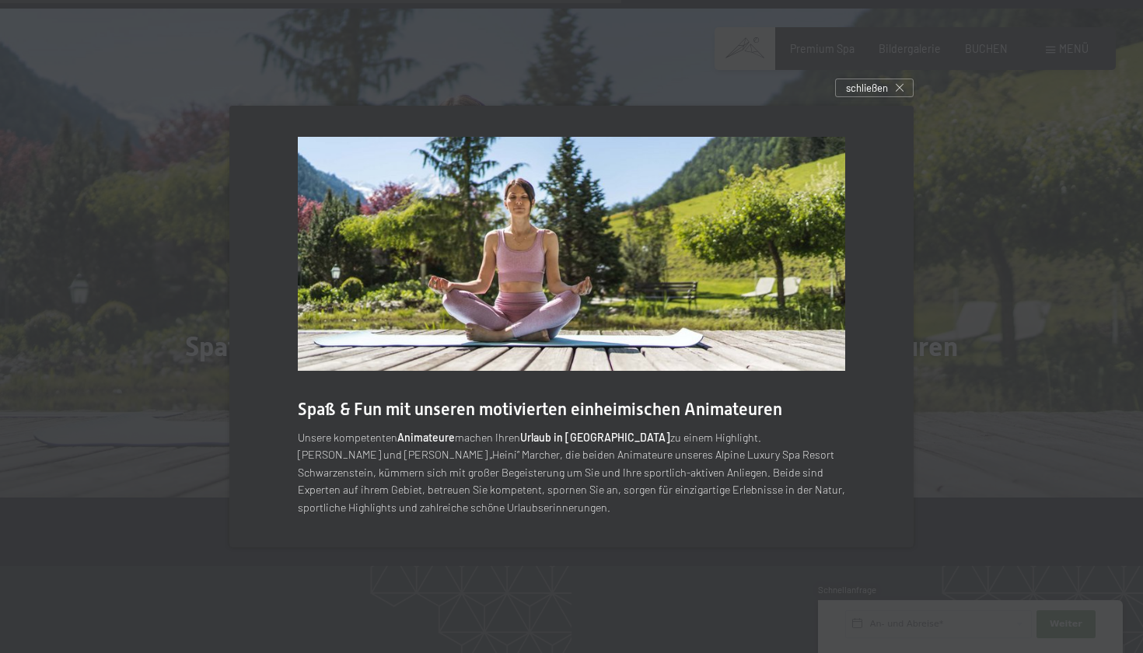
click at [1050, 243] on div at bounding box center [571, 326] width 1143 height 653
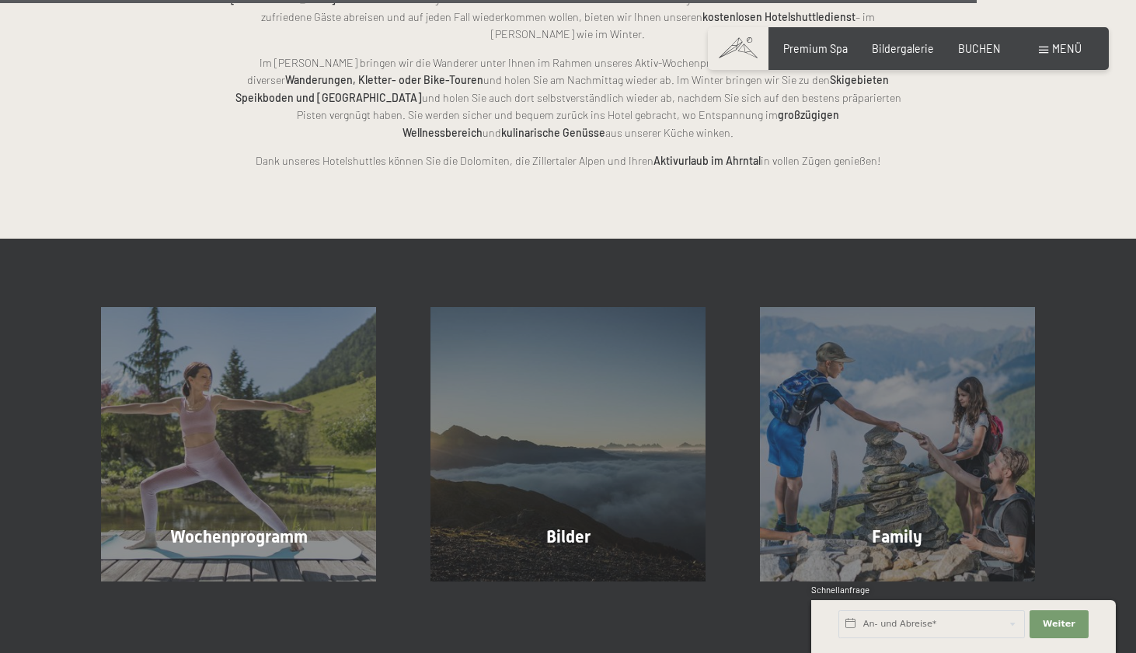
scroll to position [3232, 0]
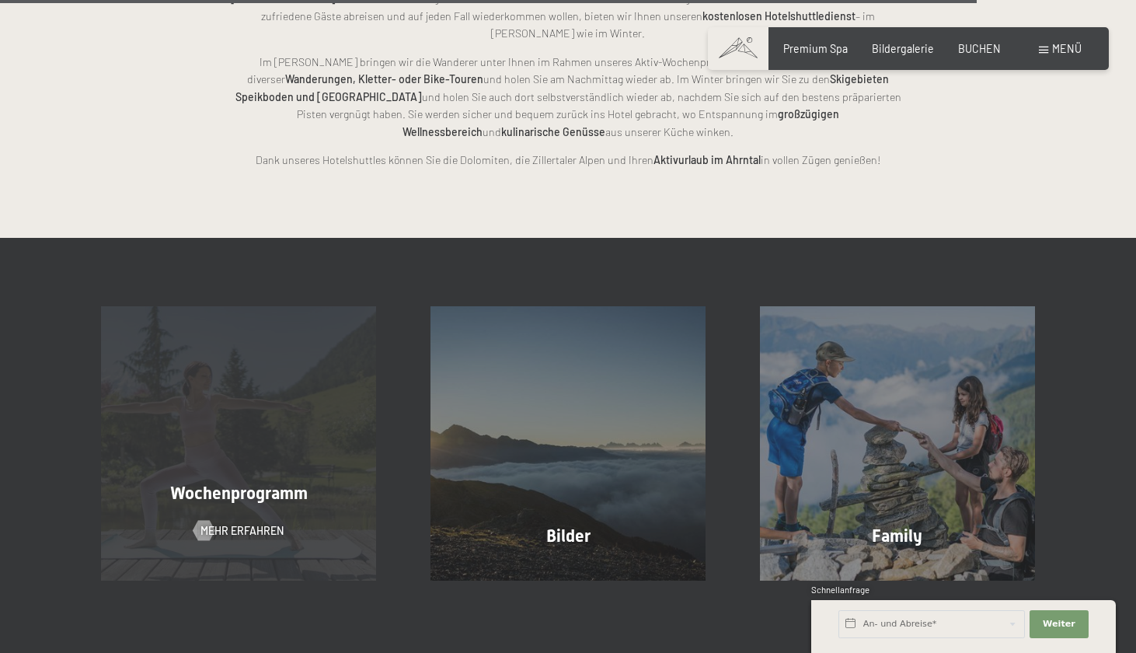
click at [240, 398] on div "Wochenprogramm Mehr erfahren" at bounding box center [239, 443] width 330 height 274
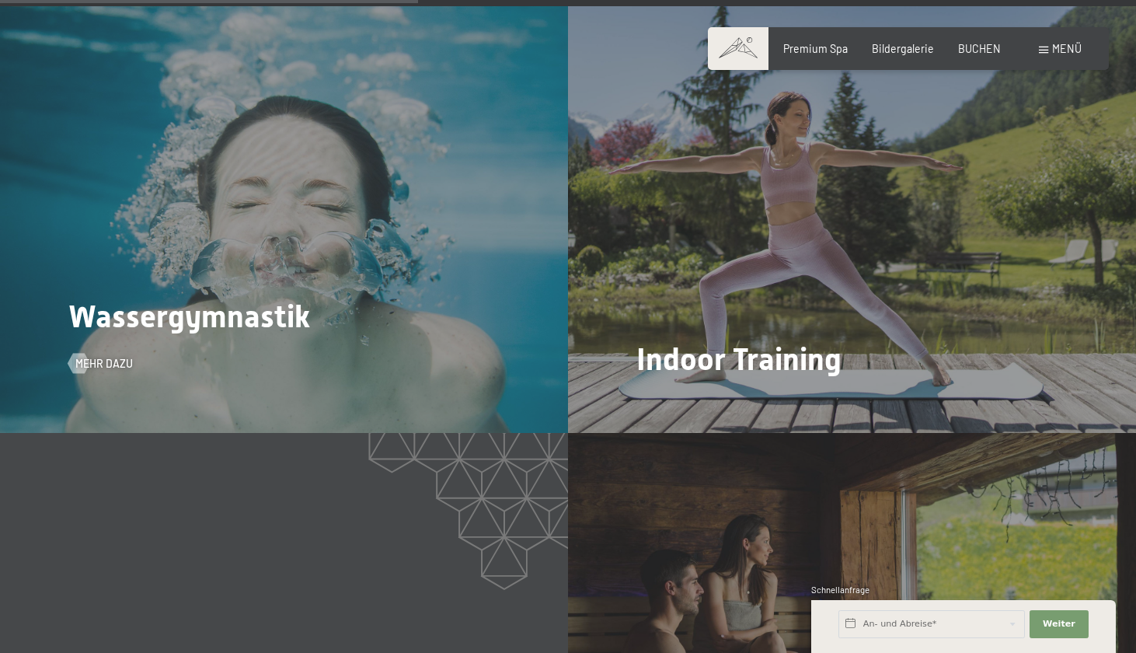
scroll to position [2148, 0]
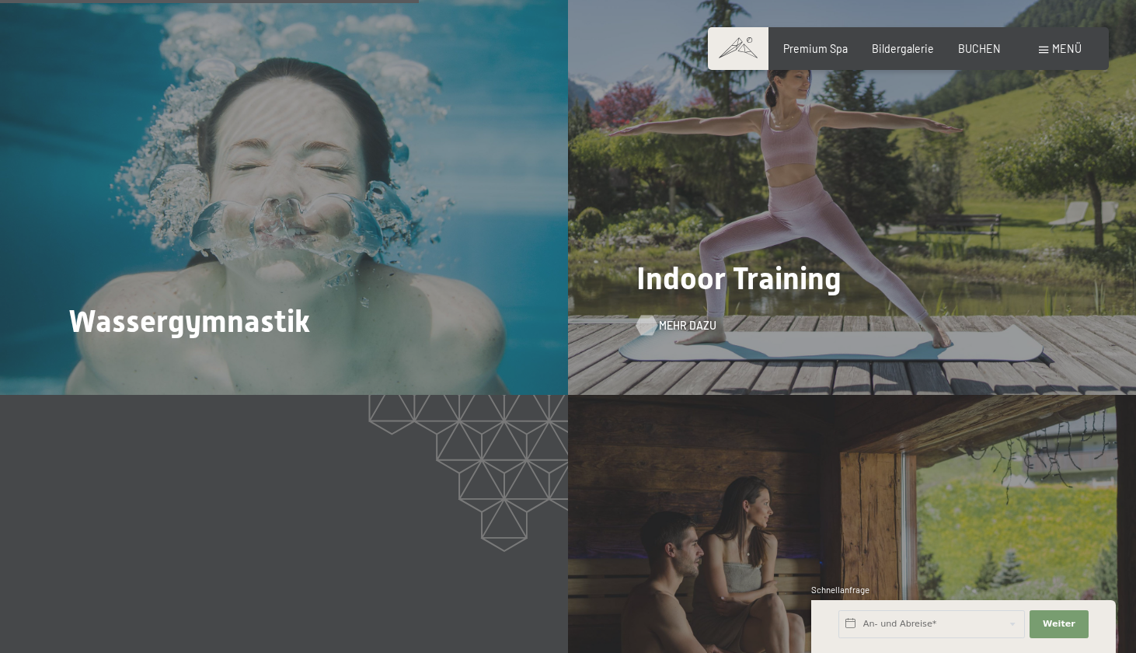
click at [668, 318] on span "Mehr dazu" at bounding box center [688, 326] width 58 height 16
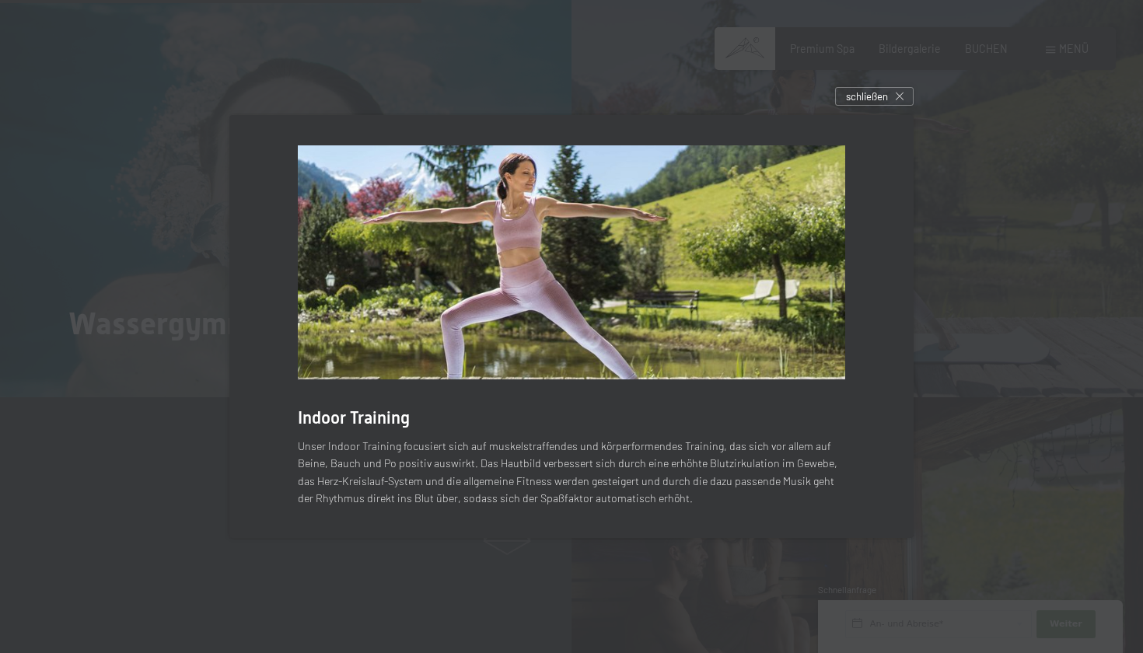
click at [1075, 242] on div at bounding box center [571, 326] width 1143 height 653
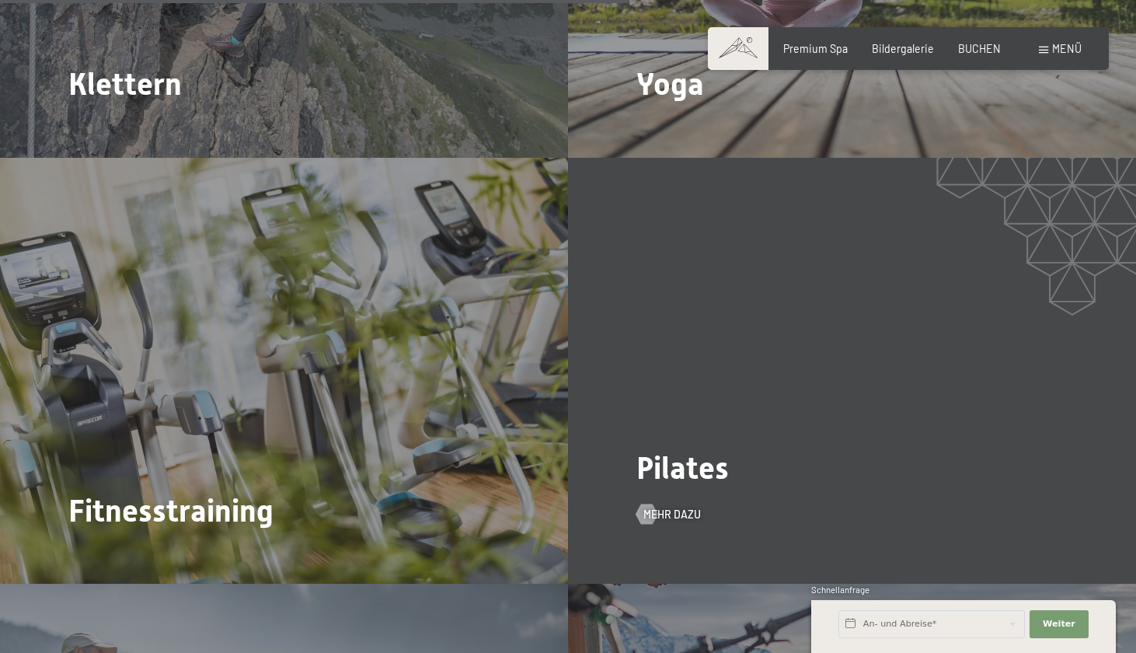
scroll to position [3024, 0]
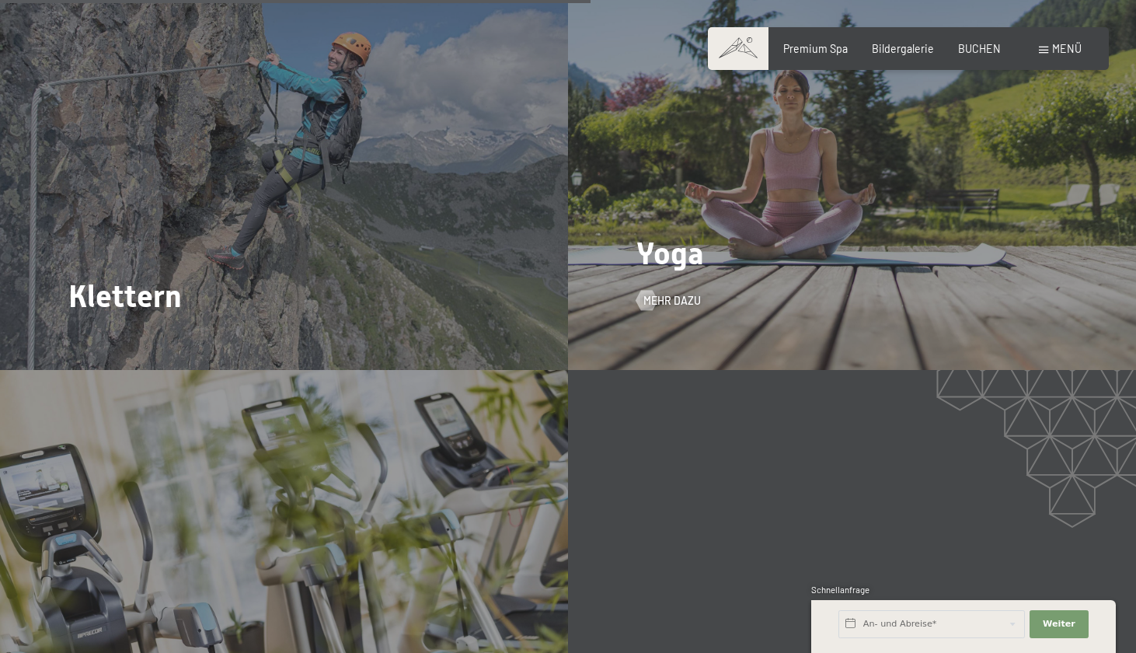
click at [658, 236] on div "Yoga Mehr dazu" at bounding box center [852, 157] width 568 height 426
click at [658, 293] on div "Mehr dazu" at bounding box center [669, 301] width 65 height 16
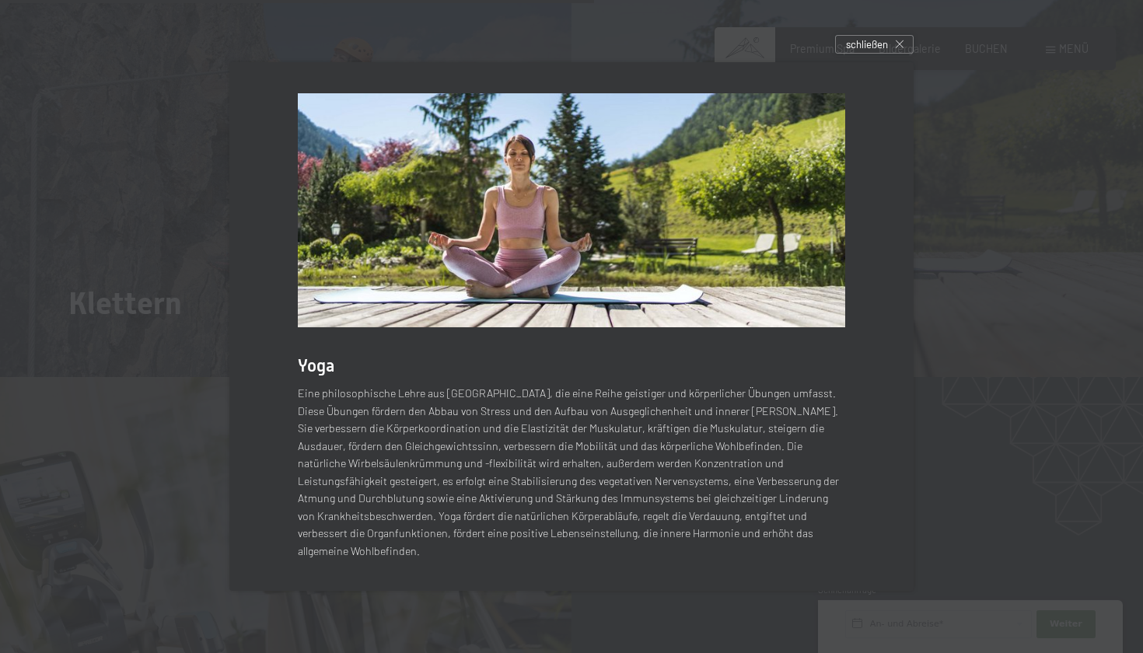
click at [920, 218] on div "Yoga Eine philosophische Lehre aus Indien, die eine Reihe geistiger und körperl…" at bounding box center [571, 327] width 725 height 570
click at [891, 47] on div "schließen" at bounding box center [874, 44] width 79 height 19
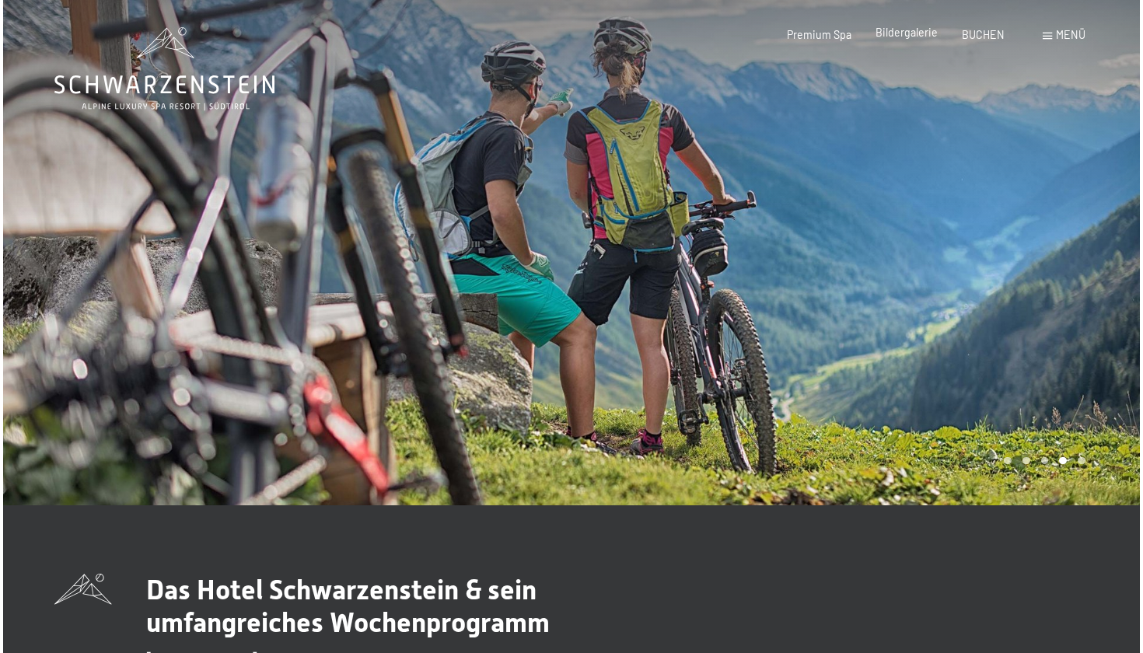
scroll to position [0, 0]
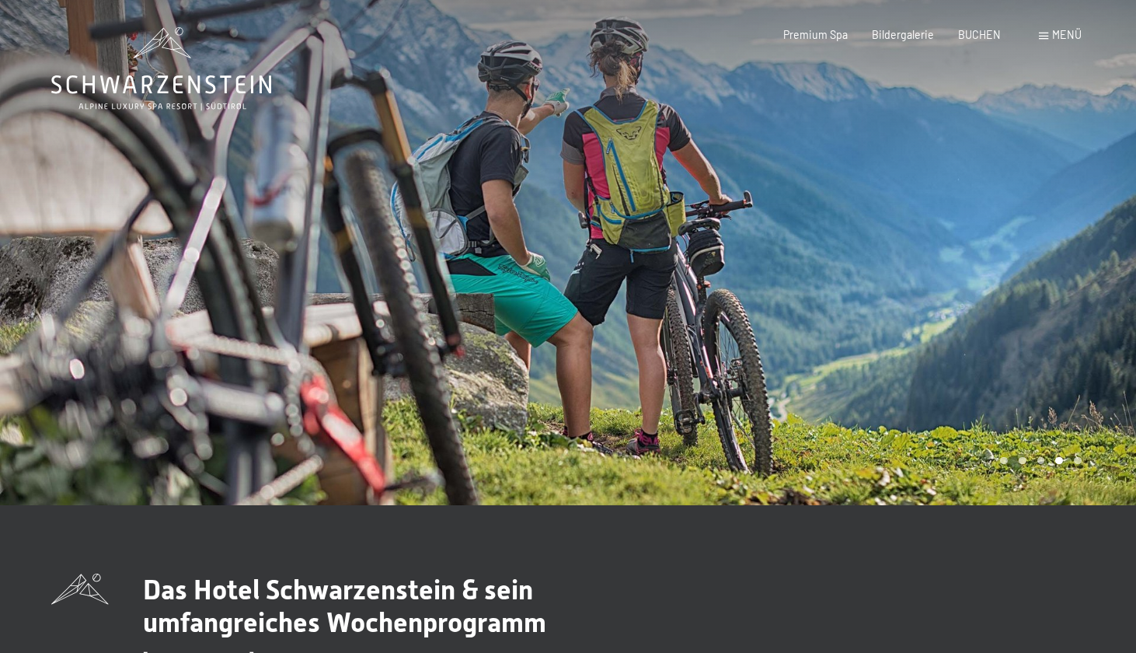
click at [1049, 33] on div "Menü" at bounding box center [1060, 35] width 43 height 16
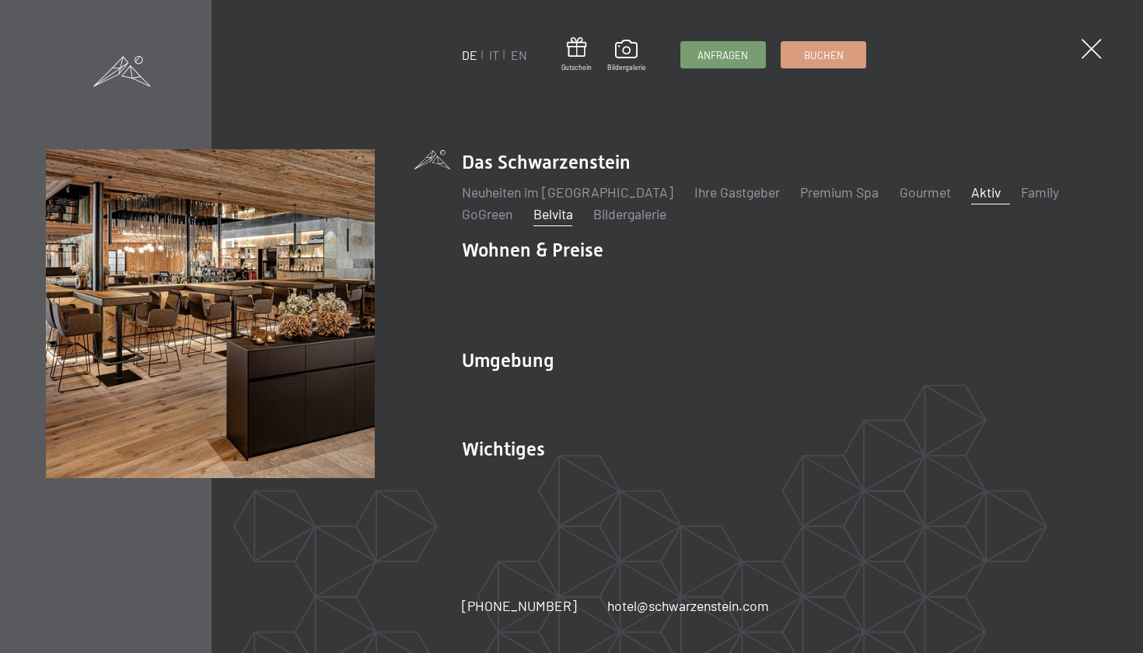
click at [550, 222] on link "Belvita" at bounding box center [553, 213] width 40 height 17
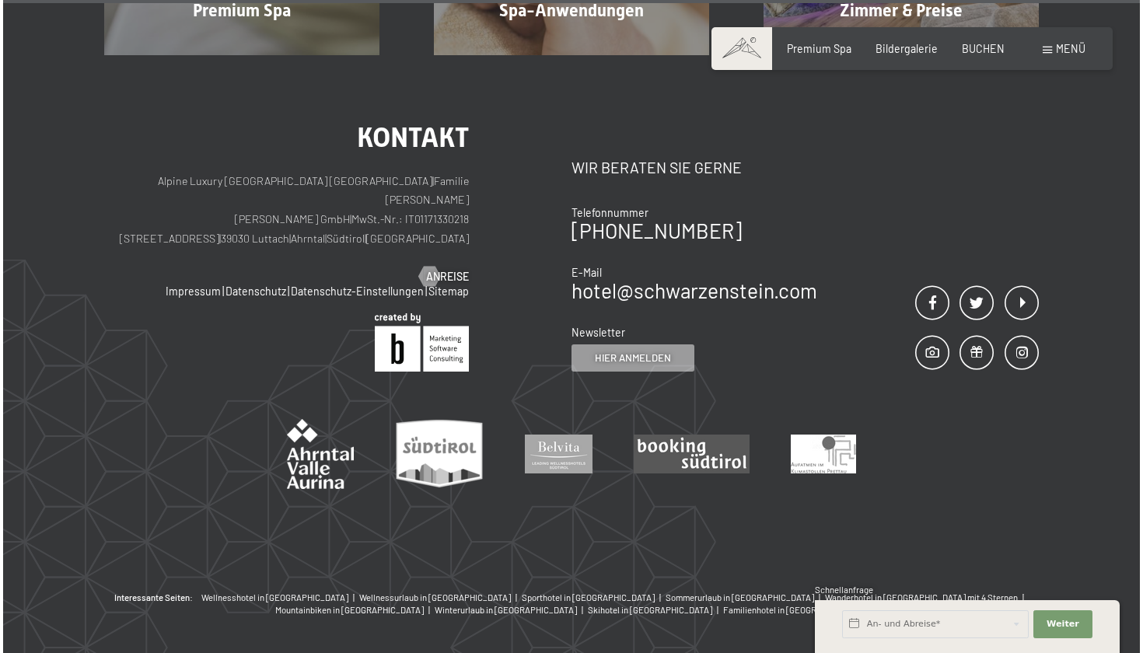
scroll to position [2314, 0]
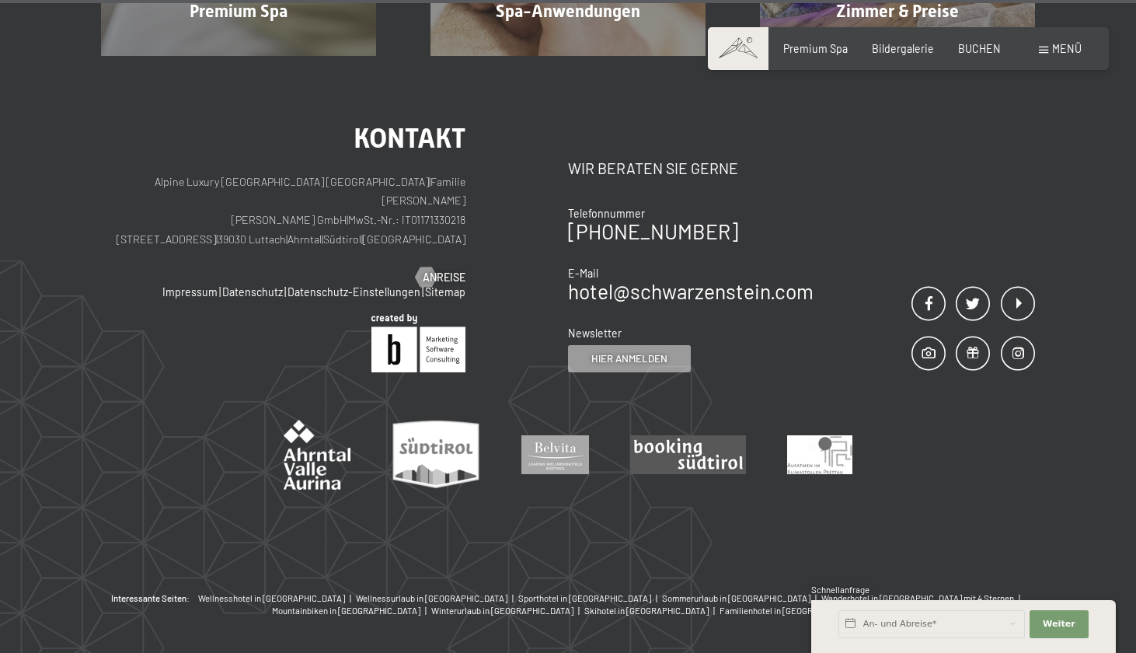
click at [1048, 47] on span at bounding box center [1043, 50] width 9 height 7
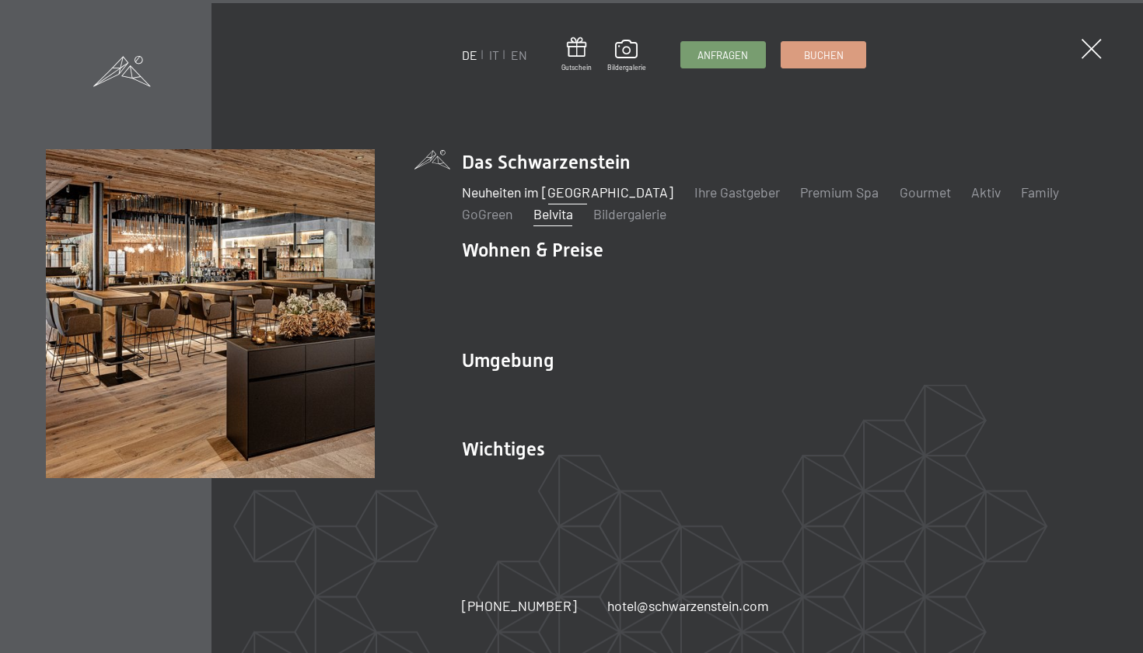
click at [586, 201] on link "Neuheiten im [GEOGRAPHIC_DATA]" at bounding box center [567, 191] width 211 height 17
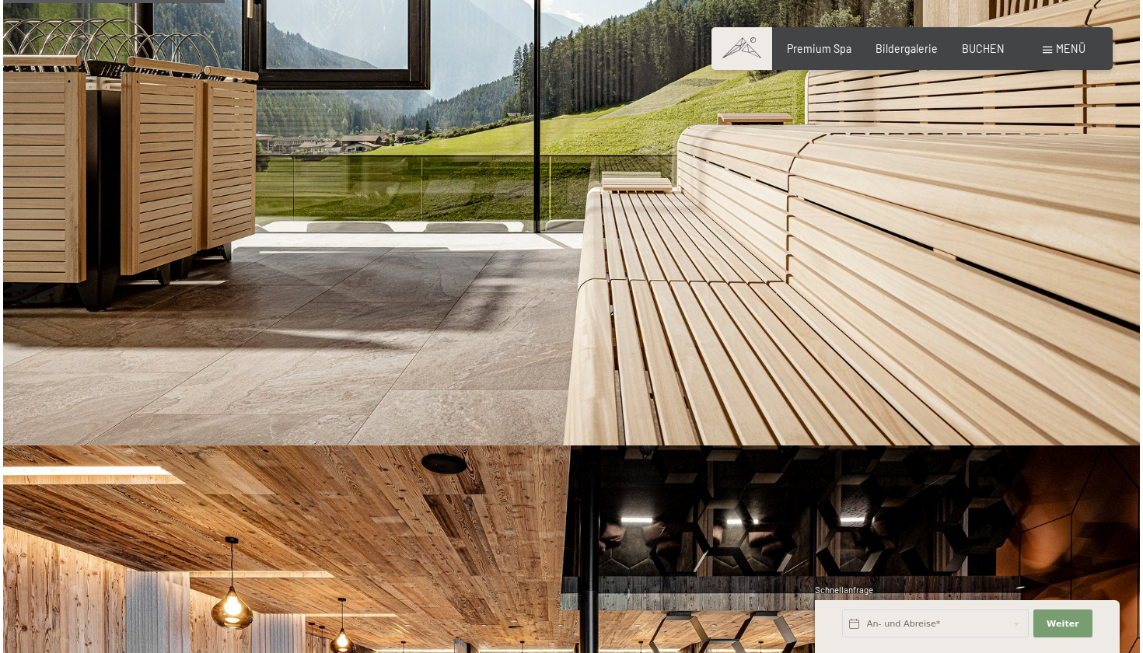
scroll to position [1028, 0]
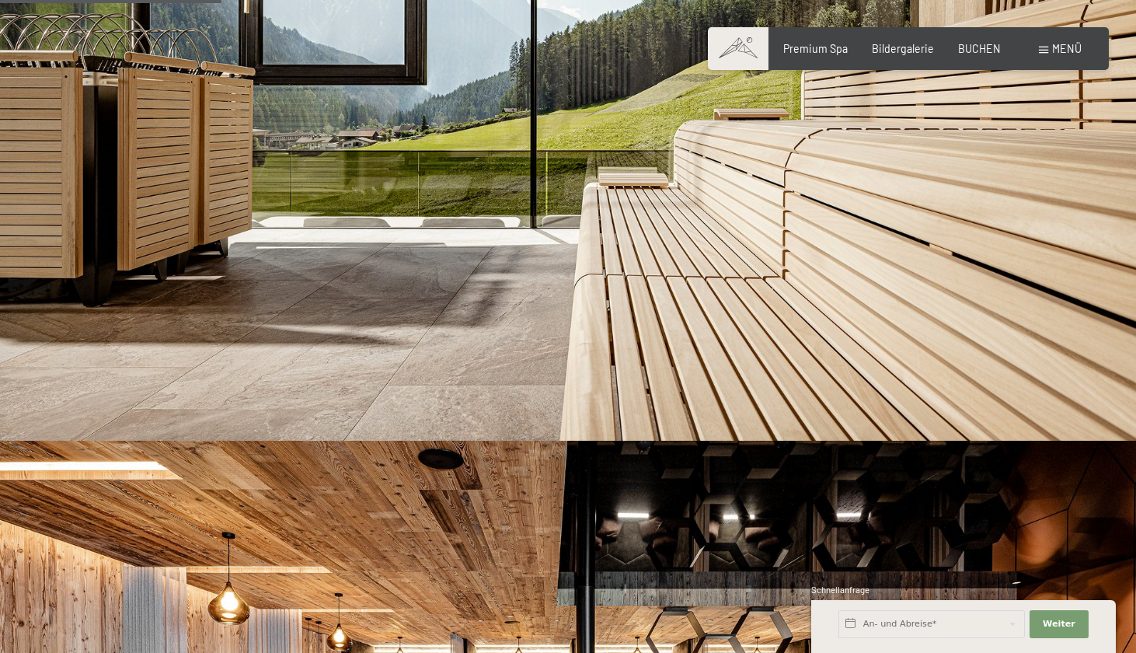
click at [1046, 44] on div "Menü" at bounding box center [1060, 49] width 43 height 16
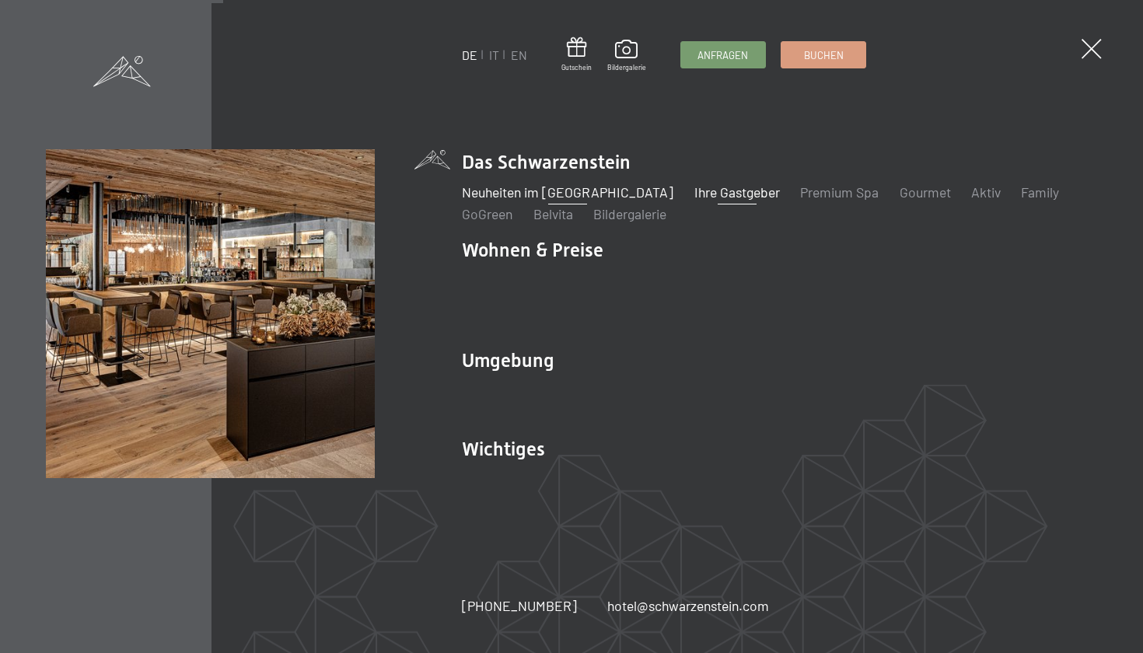
click at [703, 201] on link "Ihre Gastgeber" at bounding box center [736, 191] width 85 height 17
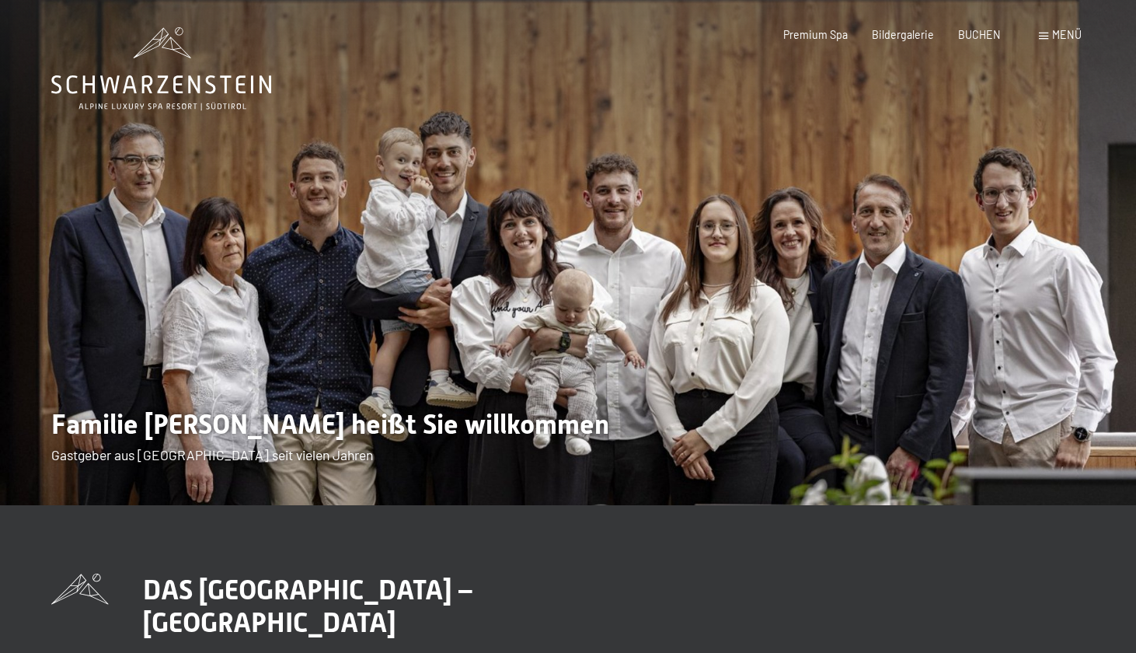
click at [1075, 32] on span "Menü" at bounding box center [1067, 34] width 30 height 13
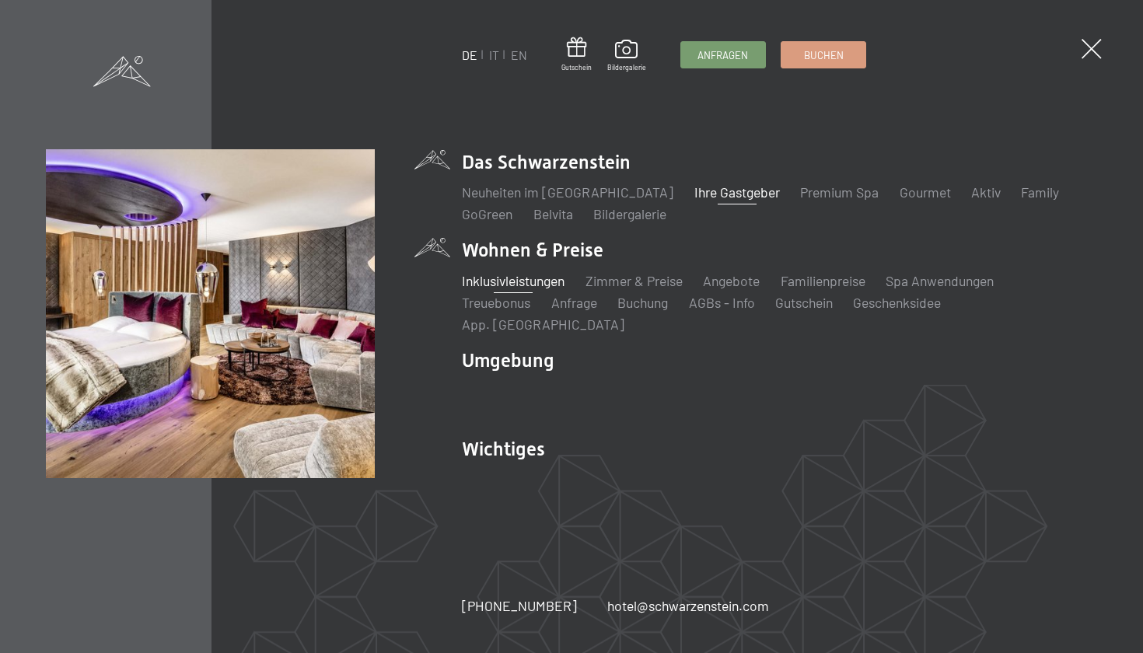
click at [490, 289] on link "Inklusivleistungen" at bounding box center [513, 280] width 103 height 17
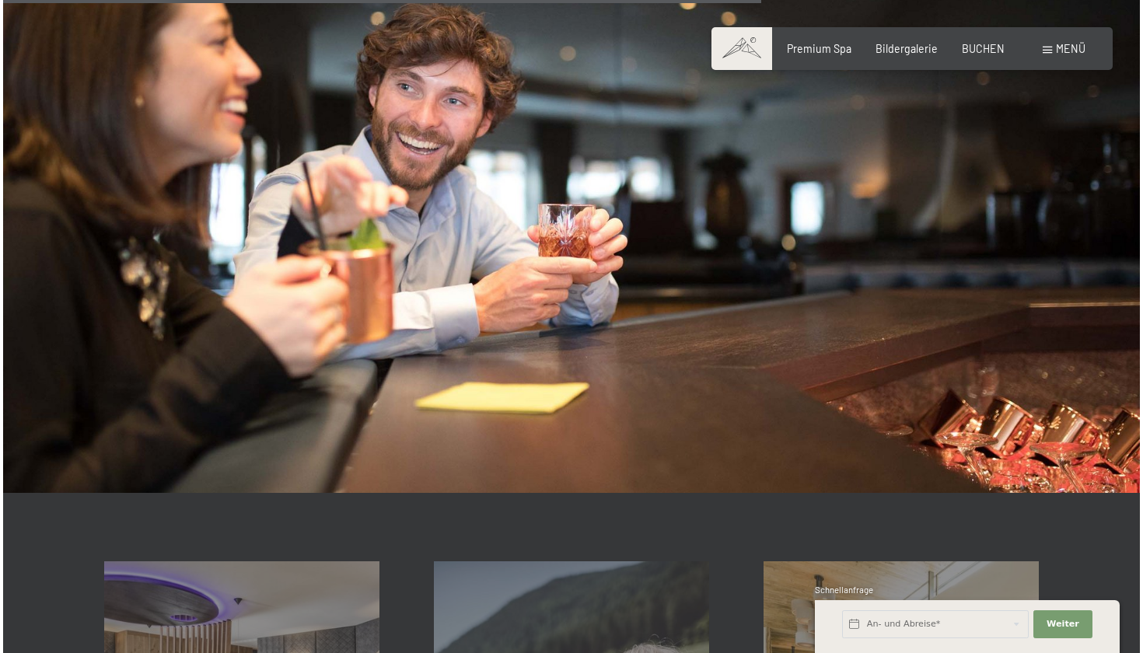
scroll to position [2246, 0]
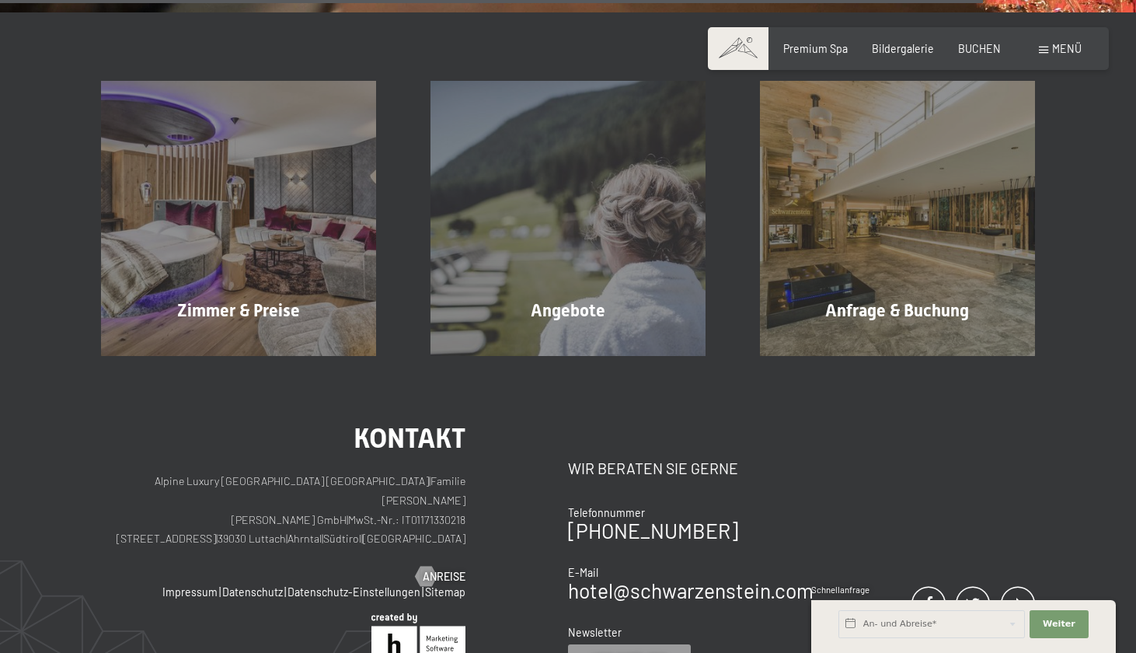
click at [1054, 49] on span "Menü" at bounding box center [1067, 48] width 30 height 13
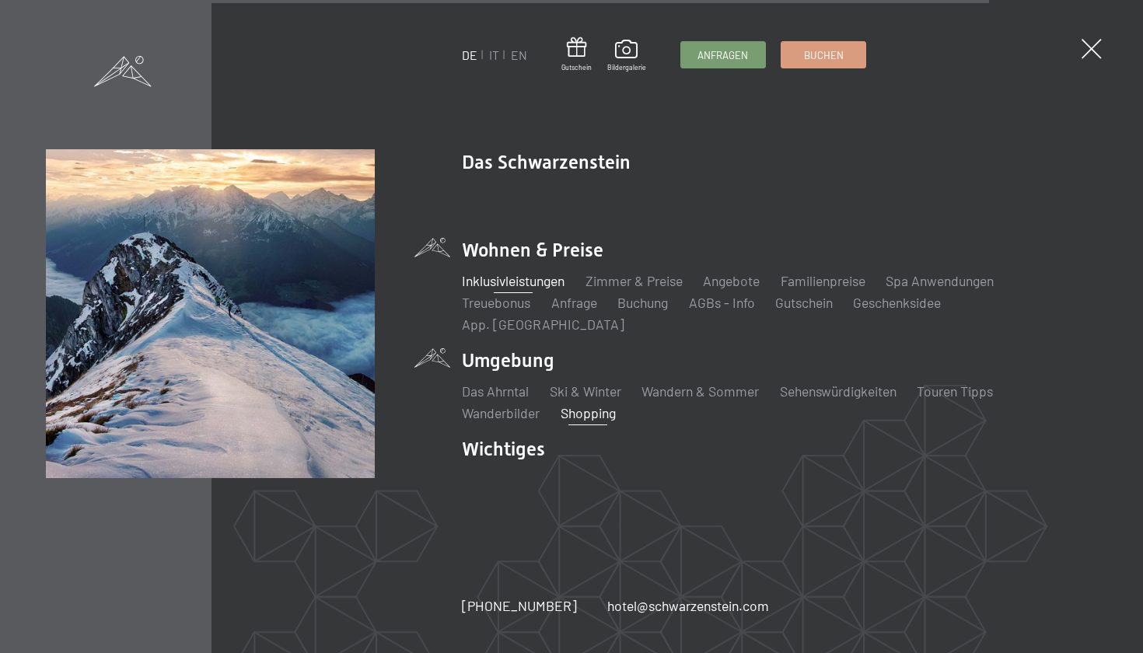
click at [605, 404] on link "Shopping" at bounding box center [587, 412] width 55 height 17
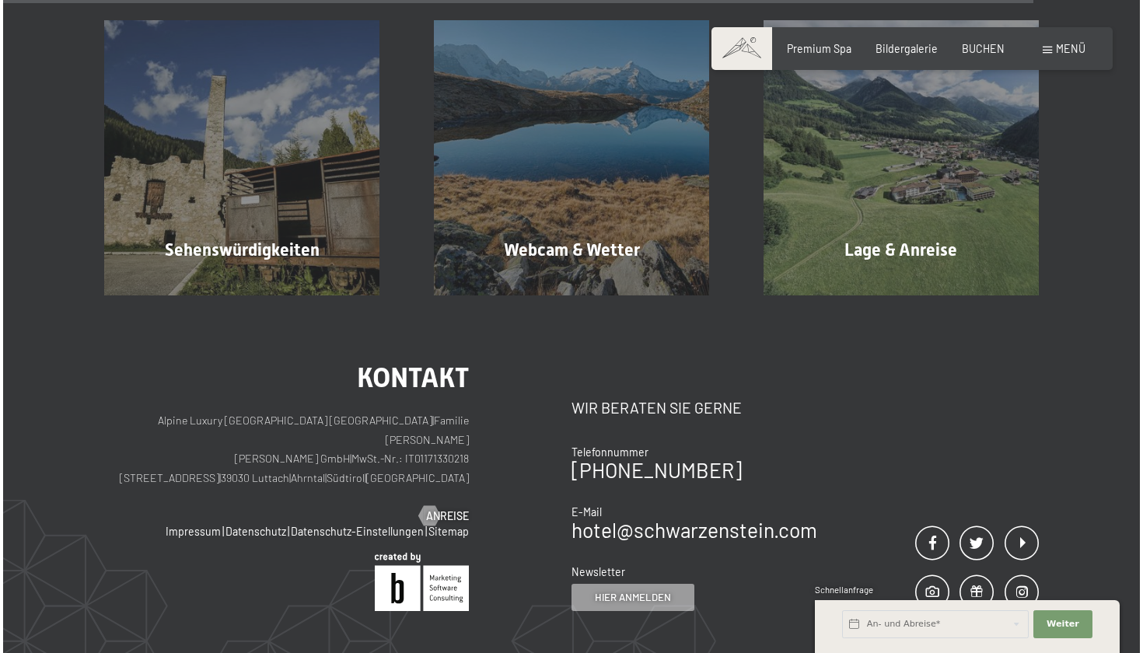
scroll to position [2521, 0]
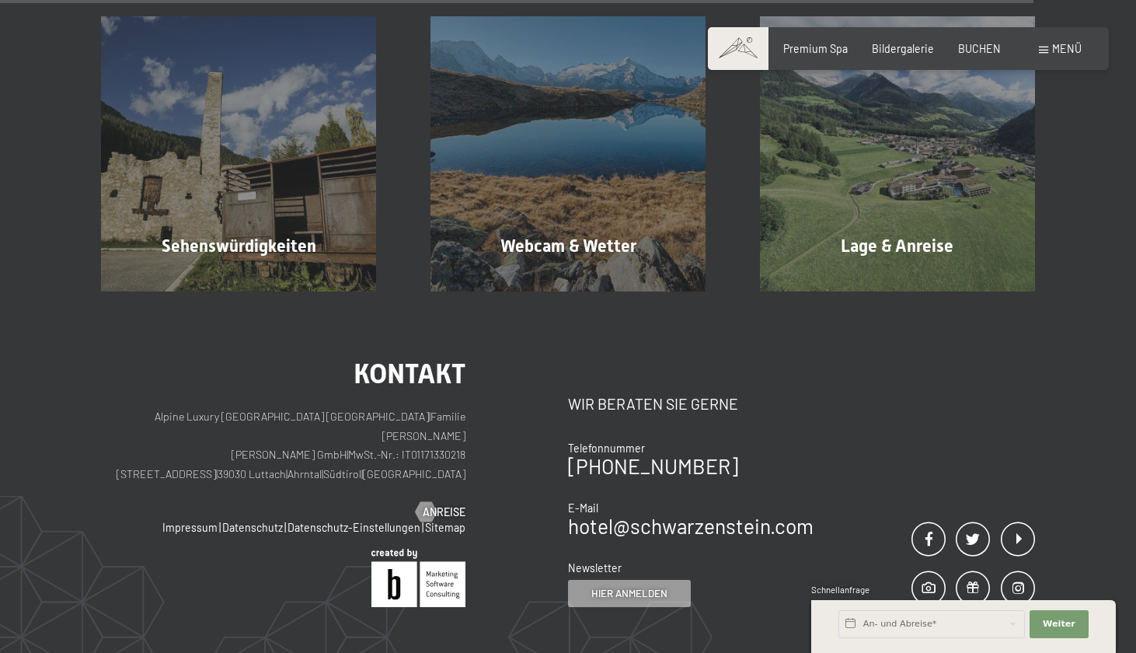
click at [1048, 50] on span at bounding box center [1043, 50] width 9 height 7
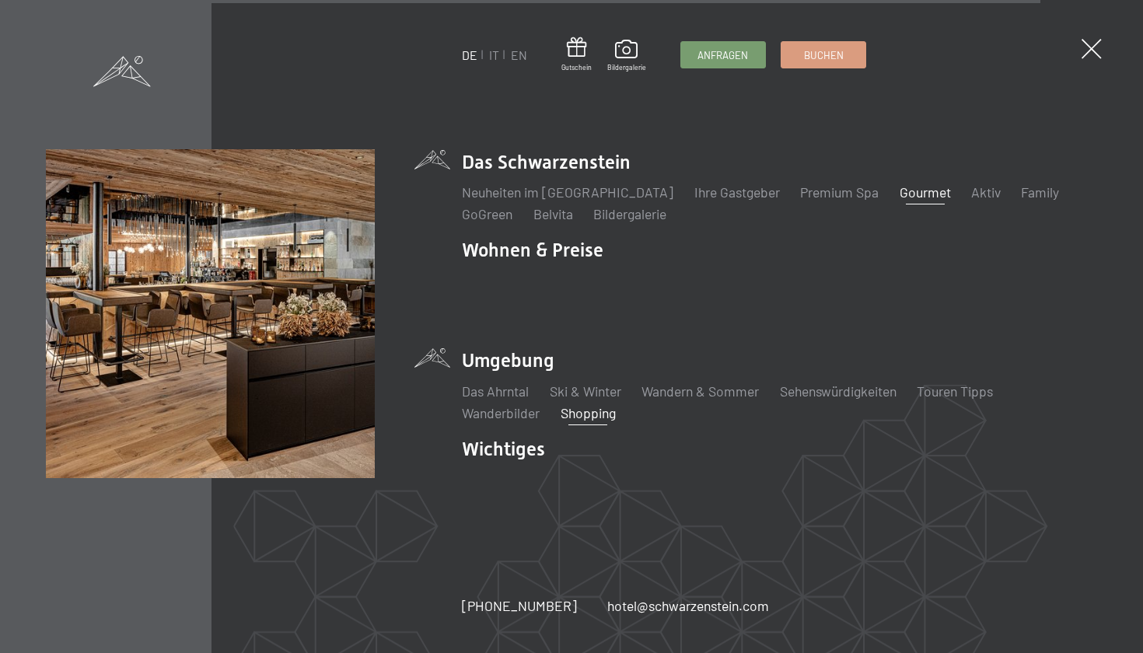
click at [899, 201] on link "Gourmet" at bounding box center [924, 191] width 51 height 17
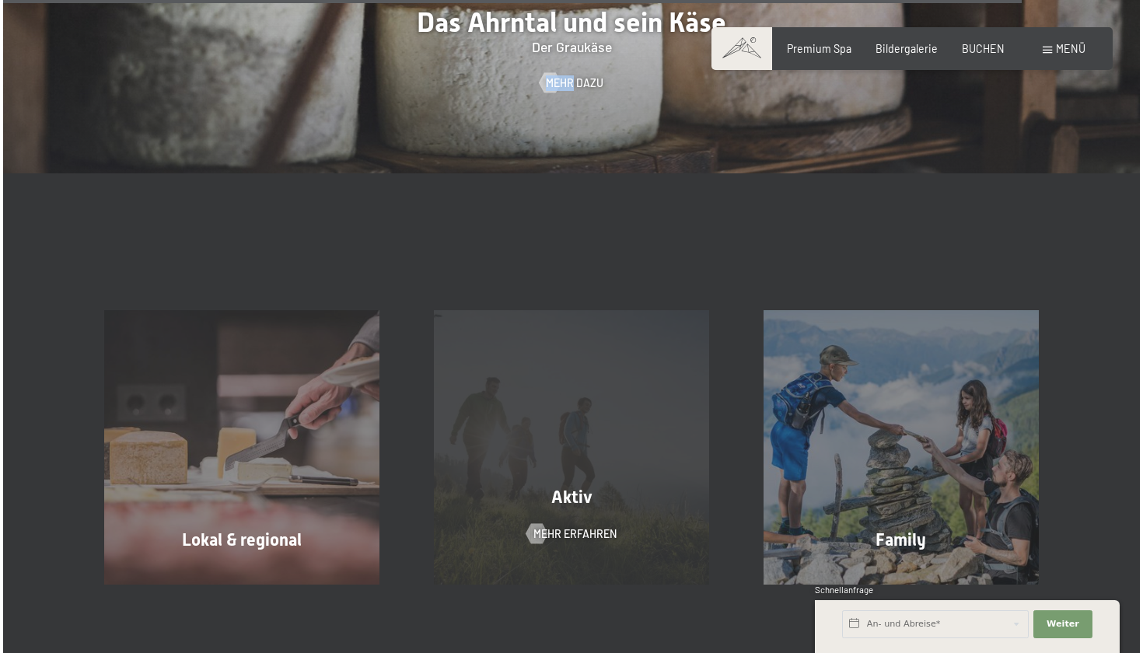
scroll to position [4482, 0]
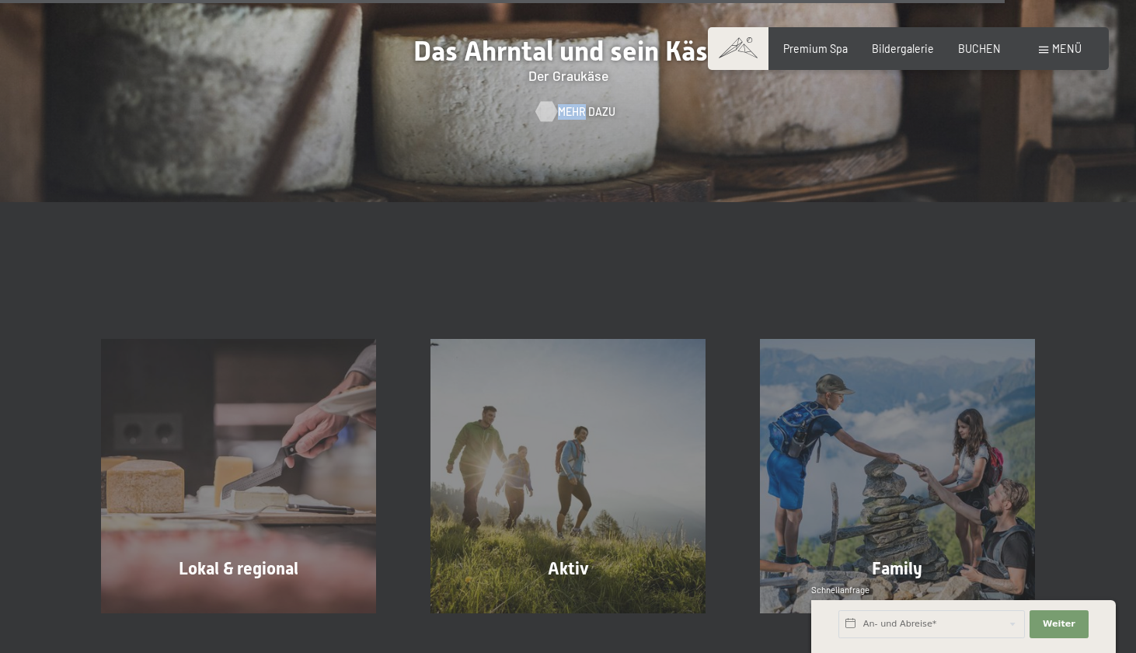
click at [577, 104] on span "Mehr dazu" at bounding box center [587, 112] width 58 height 16
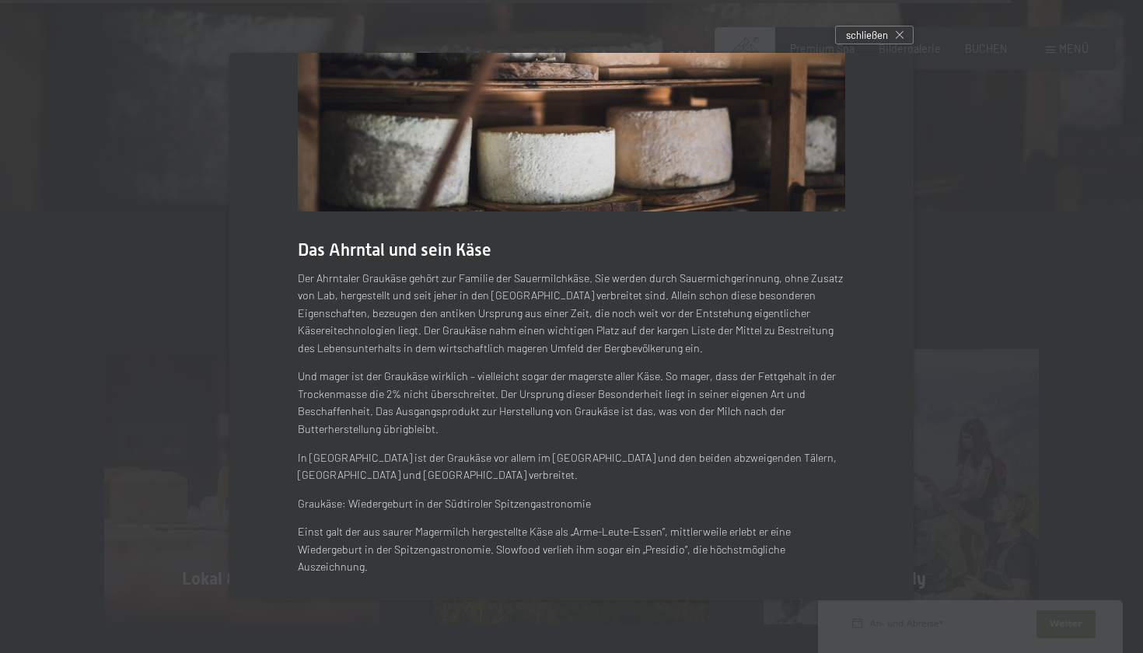
scroll to position [106, 0]
